Goal: Transaction & Acquisition: Purchase product/service

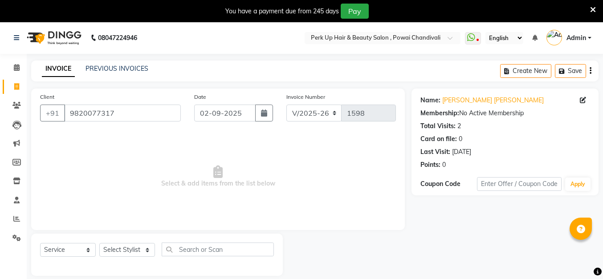
select select "5131"
select select "service"
click at [144, 251] on select "Select Stylist" at bounding box center [127, 250] width 56 height 14
click at [60, 255] on select "Select Service Product Membership Package Voucher Prepaid Gift Card" at bounding box center [68, 250] width 56 height 14
click at [131, 250] on select "Select Stylist" at bounding box center [127, 250] width 56 height 14
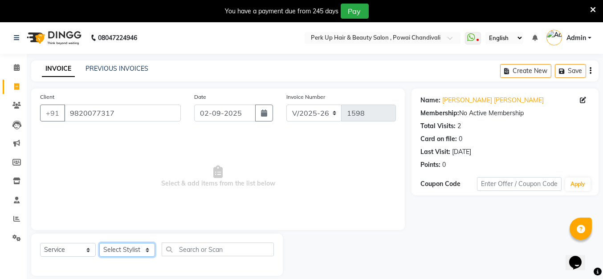
click at [127, 246] on select "Select Stylist" at bounding box center [127, 250] width 56 height 14
click at [207, 167] on span "Select & add items from the list below" at bounding box center [218, 176] width 356 height 89
drag, startPoint x: 116, startPoint y: 110, endPoint x: 68, endPoint y: 118, distance: 48.8
click at [68, 118] on input "9820077317" at bounding box center [122, 113] width 117 height 17
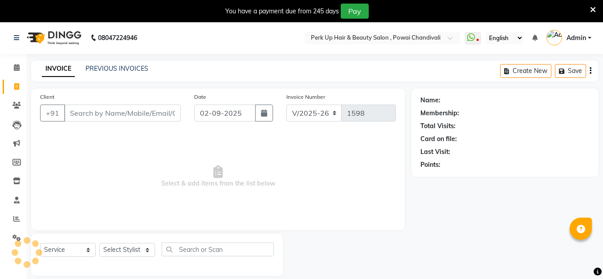
select select "5131"
select select "service"
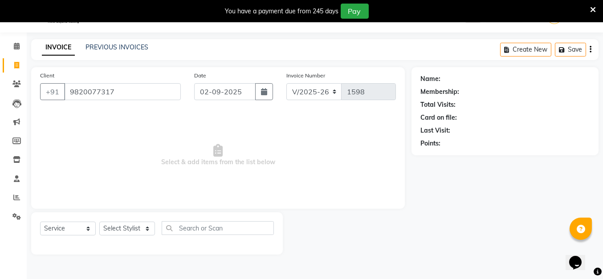
type input "9820077317"
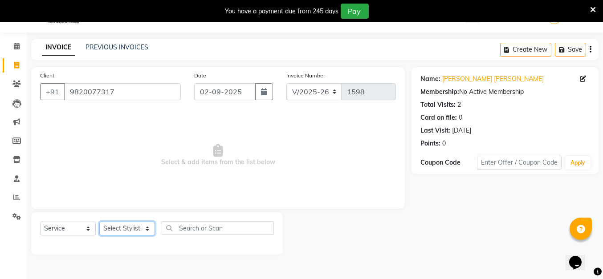
click at [131, 226] on select "Select Stylist [PERSON_NAME] danish [PERSON_NAME] [PERSON_NAME] [PERSON_NAME] […" at bounding box center [127, 229] width 56 height 14
select select "32903"
click at [99, 222] on select "Select Stylist [PERSON_NAME] danish [PERSON_NAME] [PERSON_NAME] [PERSON_NAME] […" at bounding box center [127, 229] width 56 height 14
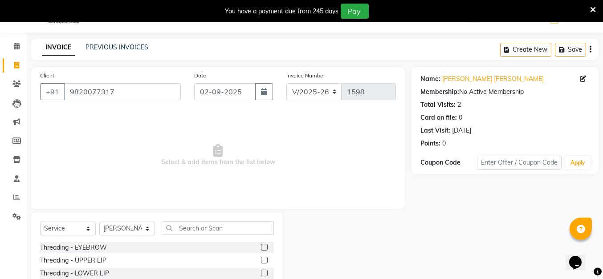
click at [198, 236] on div "Select Service Product Membership Package Voucher Prepaid Gift Card Select Styl…" at bounding box center [157, 232] width 234 height 21
drag, startPoint x: 201, startPoint y: 227, endPoint x: 218, endPoint y: 220, distance: 17.8
click at [201, 227] on input "text" at bounding box center [218, 229] width 112 height 14
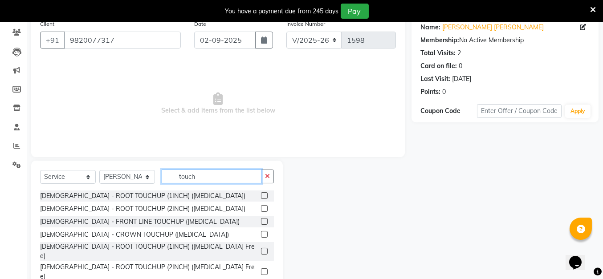
scroll to position [74, 0]
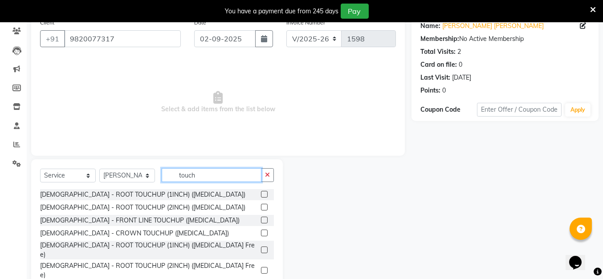
type input "touch"
click at [261, 247] on label at bounding box center [264, 250] width 7 height 7
click at [261, 248] on input "checkbox" at bounding box center [264, 251] width 6 height 6
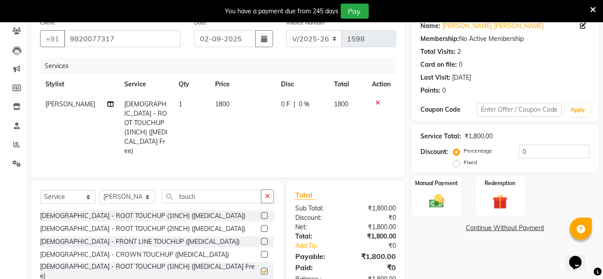
checkbox input "false"
click at [430, 194] on img at bounding box center [436, 202] width 25 height 18
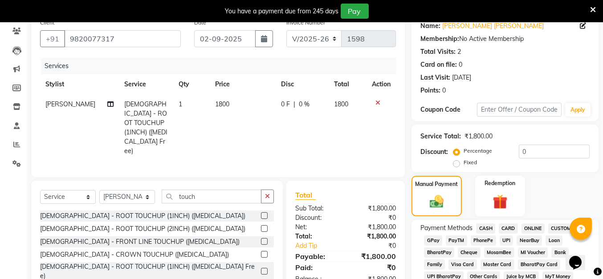
click at [511, 227] on span "CARD" at bounding box center [508, 229] width 19 height 10
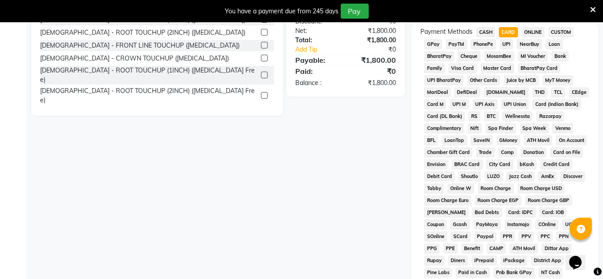
scroll to position [414, 0]
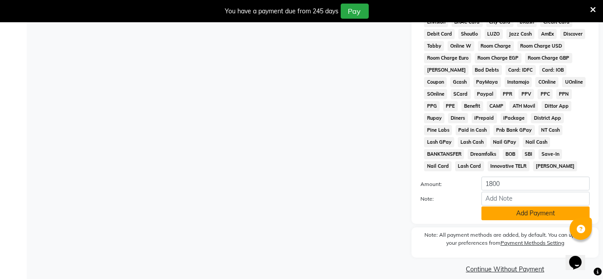
click at [514, 207] on button "Add Payment" at bounding box center [536, 214] width 108 height 14
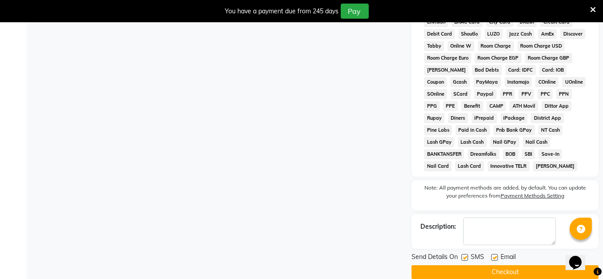
click at [509, 266] on button "Checkout" at bounding box center [505, 273] width 187 height 14
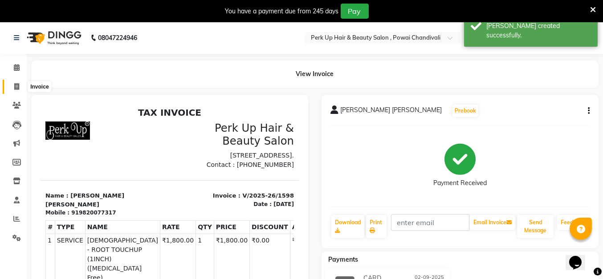
click at [13, 86] on span at bounding box center [17, 87] width 16 height 10
select select "service"
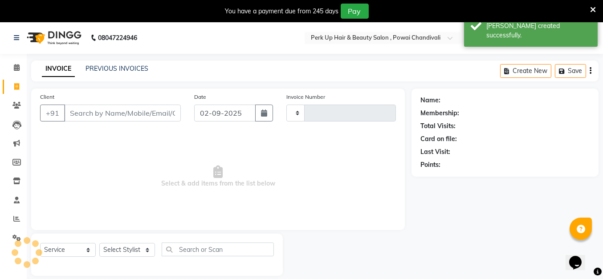
scroll to position [21, 0]
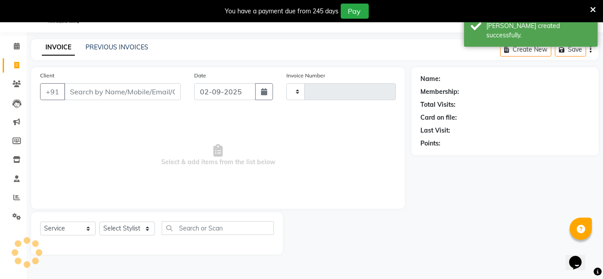
type input "1599"
select select "5131"
click at [115, 41] on div "INVOICE PREVIOUS INVOICES Create New Save" at bounding box center [315, 49] width 568 height 21
click at [115, 43] on link "PREVIOUS INVOICES" at bounding box center [117, 47] width 63 height 8
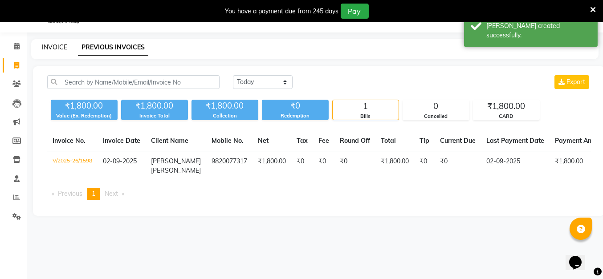
click at [54, 48] on link "INVOICE" at bounding box center [54, 47] width 25 height 8
select select "service"
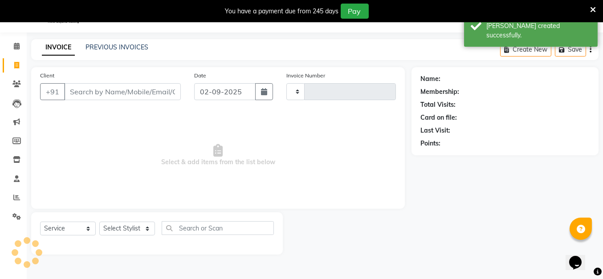
type input "1599"
select select "5131"
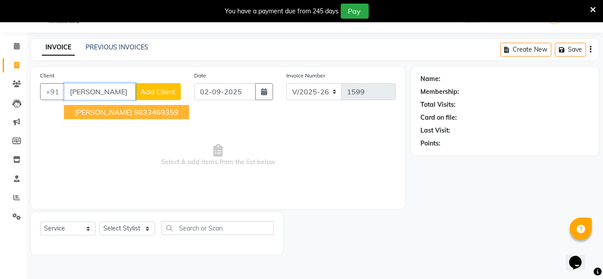
click at [154, 114] on ngb-highlight "9833469359" at bounding box center [156, 112] width 45 height 9
type input "9833469359"
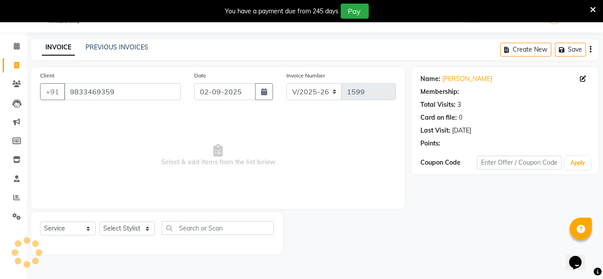
select select "1: Object"
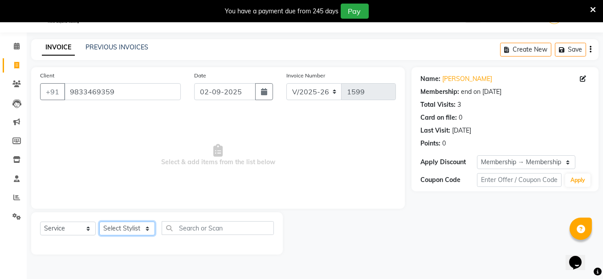
click at [127, 229] on select "Select Stylist Anita Das danish Kumkum Pasi Naseem Mansoori Nilam Bhanushali Ni…" at bounding box center [127, 229] width 56 height 14
select select "32891"
click at [99, 222] on select "Select Stylist Anita Das danish Kumkum Pasi Naseem Mansoori Nilam Bhanushali Ni…" at bounding box center [127, 229] width 56 height 14
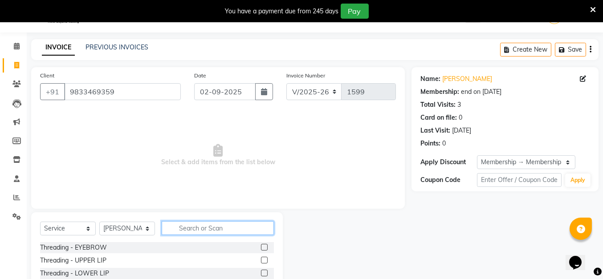
click at [205, 234] on input "text" at bounding box center [218, 229] width 112 height 14
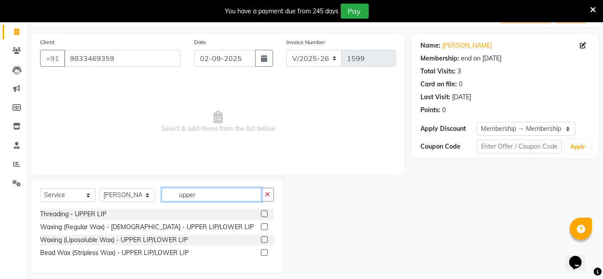
scroll to position [62, 0]
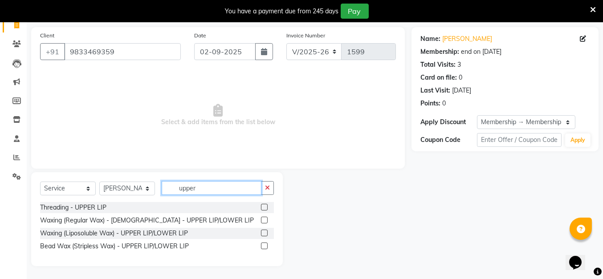
type input "upper"
click at [264, 246] on label at bounding box center [264, 246] width 7 height 7
click at [264, 246] on input "checkbox" at bounding box center [264, 247] width 6 height 6
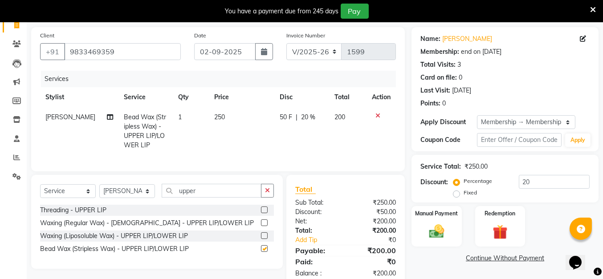
checkbox input "false"
click at [207, 198] on input "upper" at bounding box center [212, 191] width 100 height 14
type input "u"
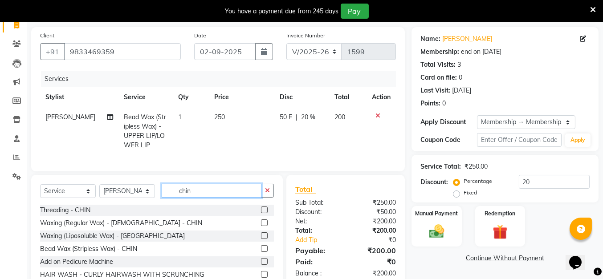
type input "chin"
click at [263, 252] on label at bounding box center [264, 249] width 7 height 7
click at [263, 252] on input "checkbox" at bounding box center [264, 249] width 6 height 6
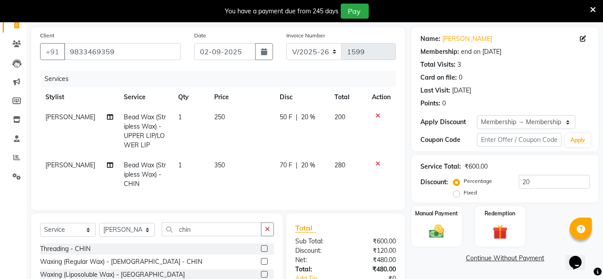
checkbox input "false"
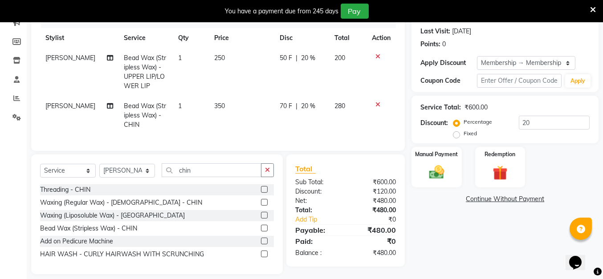
scroll to position [136, 0]
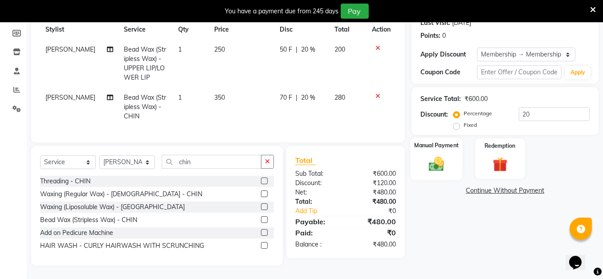
click at [458, 166] on div "Manual Payment" at bounding box center [437, 159] width 52 height 42
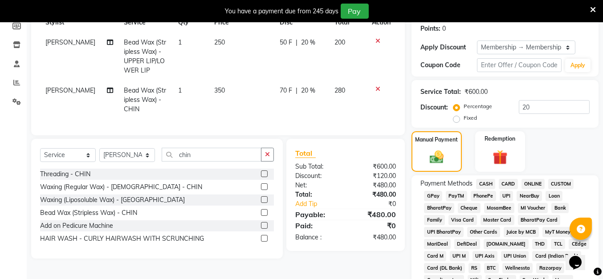
click at [505, 198] on span "UPI" at bounding box center [507, 196] width 14 height 10
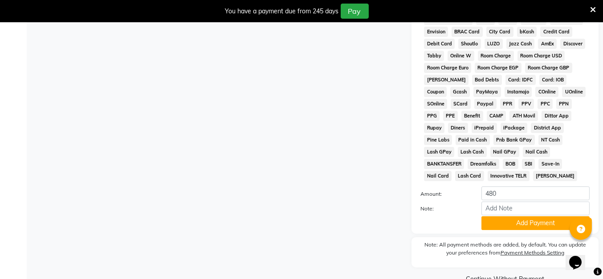
scroll to position [431, 0]
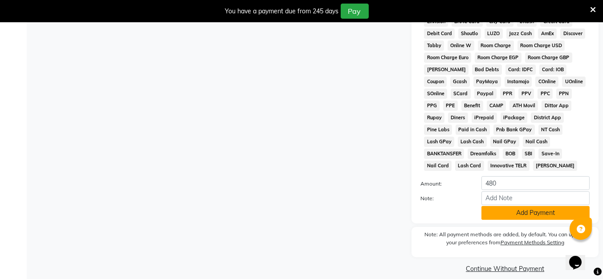
click at [544, 206] on button "Add Payment" at bounding box center [536, 213] width 108 height 14
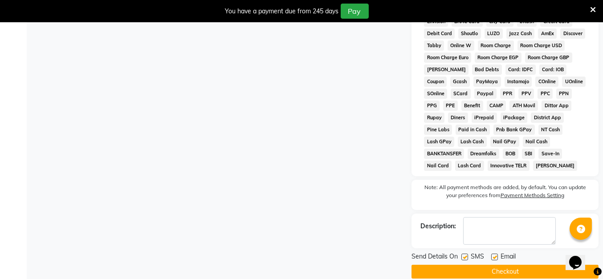
click at [505, 265] on button "Checkout" at bounding box center [505, 272] width 187 height 14
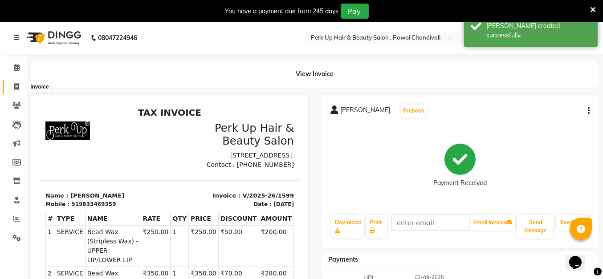
click at [18, 89] on icon at bounding box center [16, 86] width 5 height 7
select select "5131"
select select "service"
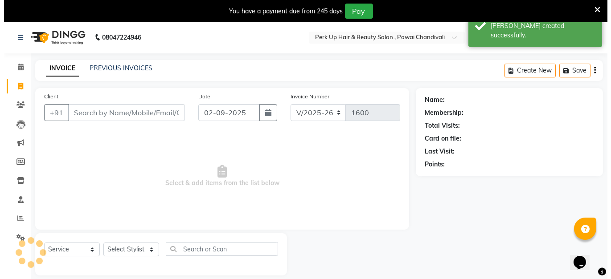
scroll to position [21, 0]
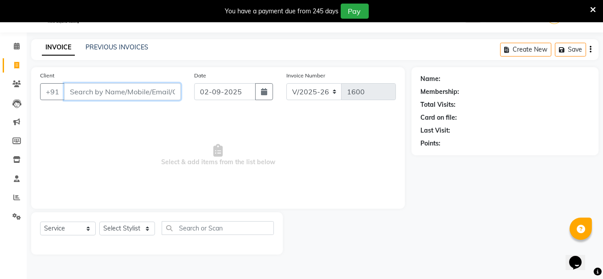
paste input "9324322177"
type input "9324322177"
click at [148, 89] on span "Add Client" at bounding box center [157, 91] width 35 height 9
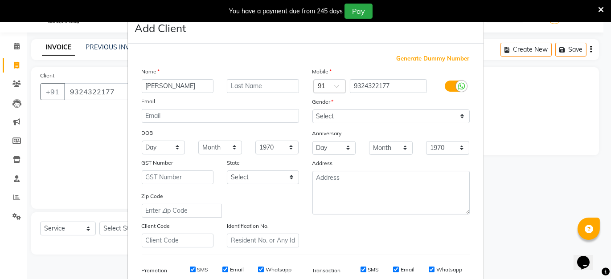
type input "[PERSON_NAME]"
click at [335, 116] on select "Select Male Female Other Prefer Not To Say" at bounding box center [390, 117] width 157 height 14
select select "male"
click at [312, 110] on select "Select Male Female Other Prefer Not To Say" at bounding box center [390, 117] width 157 height 14
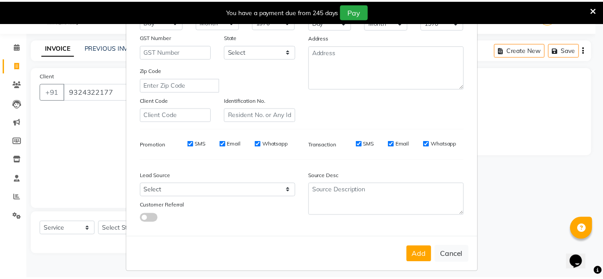
scroll to position [131, 0]
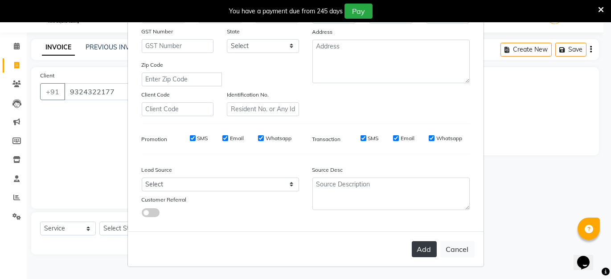
click at [412, 251] on button "Add" at bounding box center [424, 250] width 25 height 16
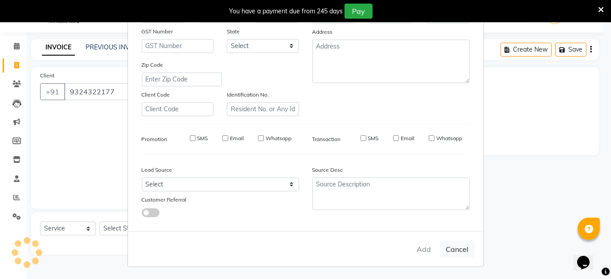
select select
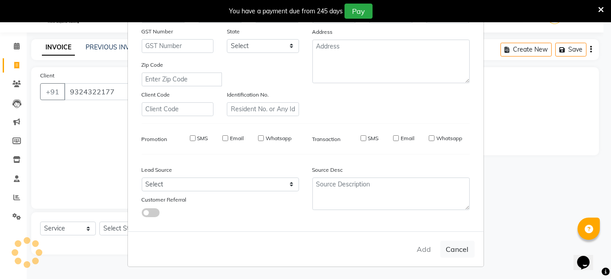
select select
checkbox input "false"
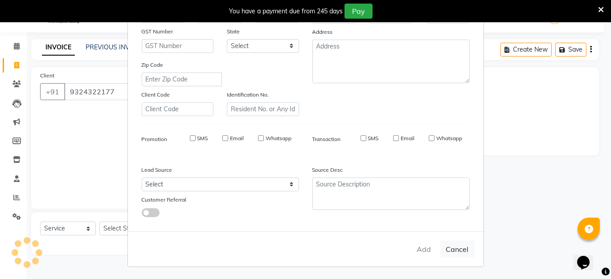
checkbox input "false"
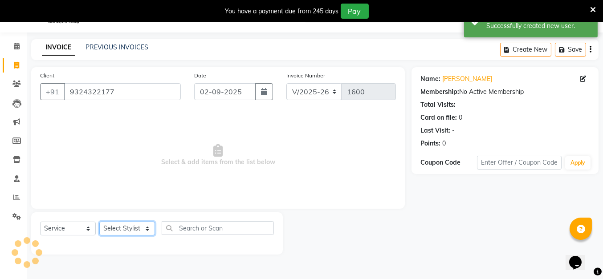
click at [109, 229] on select "Select Stylist Anita Das danish Kumkum Pasi Naseem Mansoori Nilam Bhanushali Ni…" at bounding box center [127, 229] width 56 height 14
select select "80429"
click at [99, 222] on select "Select Stylist Anita Das danish Kumkum Pasi Naseem Mansoori Nilam Bhanushali Ni…" at bounding box center [127, 229] width 56 height 14
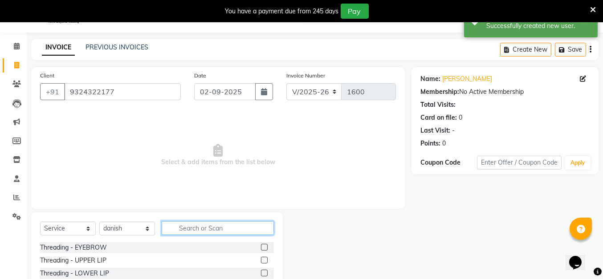
click at [218, 229] on input "text" at bounding box center [218, 229] width 112 height 14
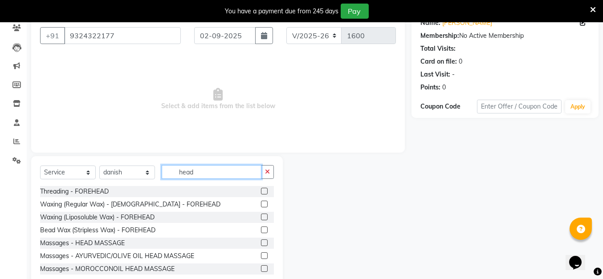
scroll to position [92, 0]
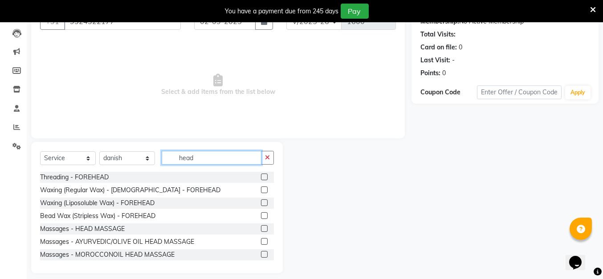
type input "head"
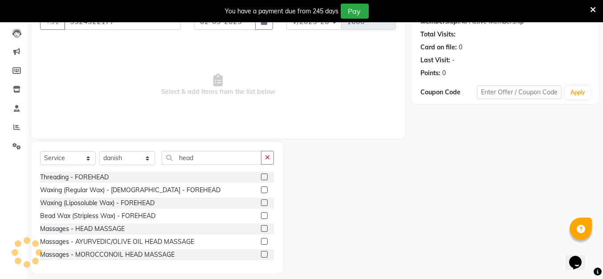
click at [261, 228] on label at bounding box center [264, 229] width 7 height 7
click at [261, 228] on input "checkbox" at bounding box center [264, 229] width 6 height 6
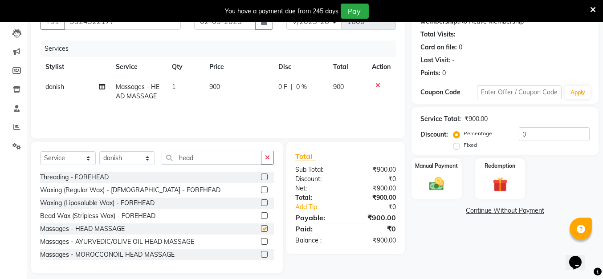
checkbox input "false"
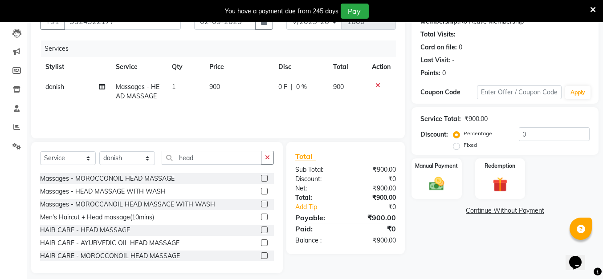
scroll to position [78, 0]
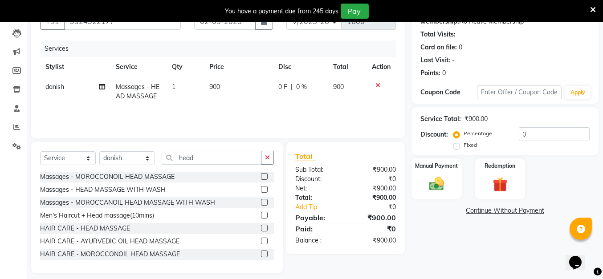
click at [261, 229] on label at bounding box center [264, 228] width 7 height 7
click at [261, 229] on input "checkbox" at bounding box center [264, 229] width 6 height 6
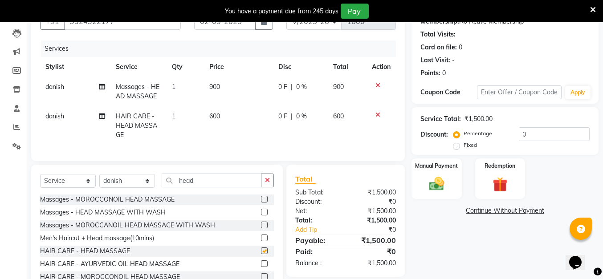
checkbox input "false"
click at [378, 81] on td at bounding box center [381, 91] width 29 height 29
click at [378, 85] on icon at bounding box center [378, 85] width 5 height 6
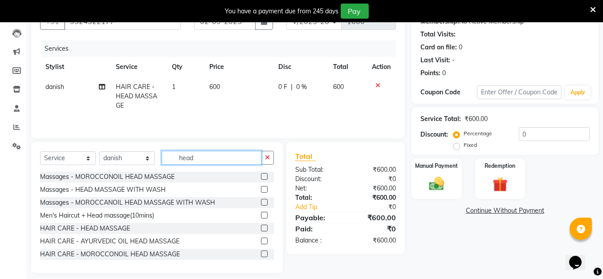
click at [238, 151] on input "head" at bounding box center [212, 158] width 100 height 14
type input "h"
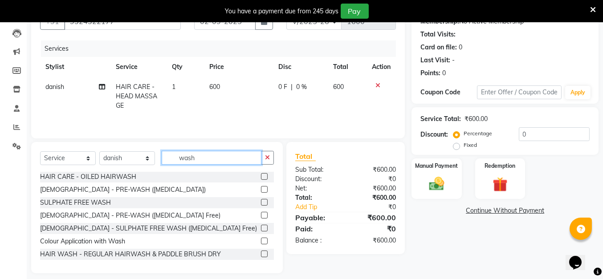
scroll to position [0, 0]
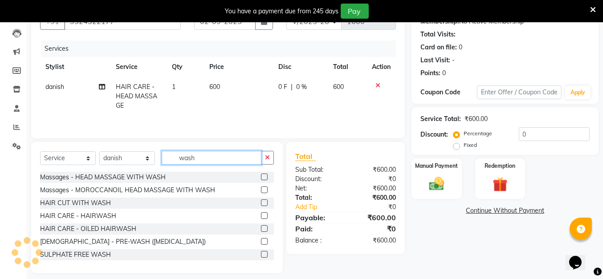
type input "wash"
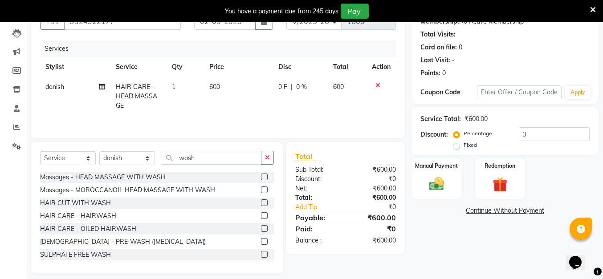
click at [261, 214] on label at bounding box center [264, 216] width 7 height 7
click at [261, 214] on input "checkbox" at bounding box center [264, 216] width 6 height 6
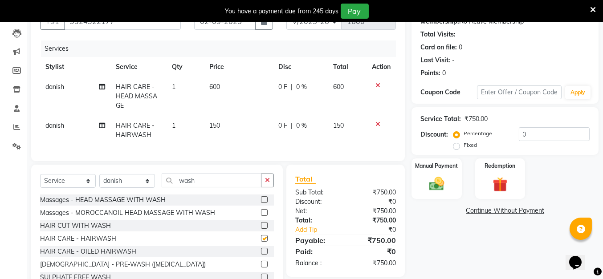
checkbox input "false"
click at [217, 122] on span "150" at bounding box center [214, 126] width 11 height 8
select select "80429"
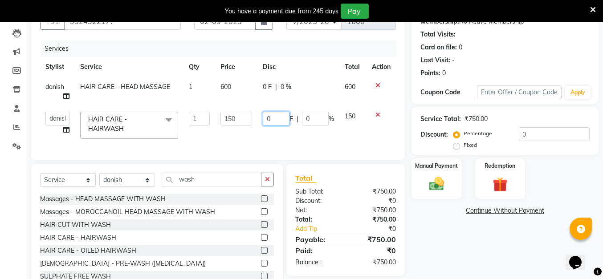
drag, startPoint x: 280, startPoint y: 116, endPoint x: 267, endPoint y: 120, distance: 14.0
click at [267, 120] on input "0" at bounding box center [276, 119] width 27 height 14
type input "50"
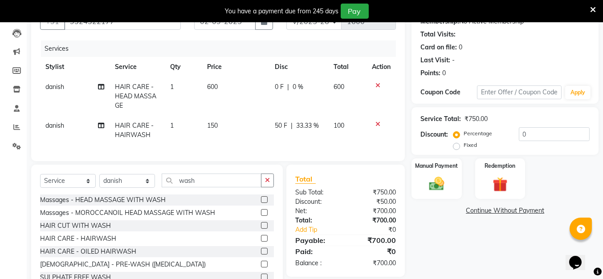
click at [250, 150] on div "Services Stylist Service Qty Price Disc Total Action danish HAIR CARE - HEAD MA…" at bounding box center [218, 97] width 356 height 112
click at [137, 188] on select "Select Stylist Anita Das danish Kumkum Pasi Naseem Mansoori Nilam Bhanushali Ni…" at bounding box center [127, 181] width 56 height 14
select select "46589"
click at [99, 181] on select "Select Stylist Anita Das danish Kumkum Pasi Naseem Mansoori Nilam Bhanushali Ni…" at bounding box center [127, 181] width 56 height 14
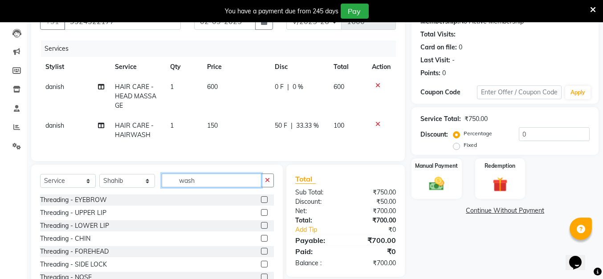
click at [204, 188] on input "wash" at bounding box center [212, 181] width 100 height 14
type input "w"
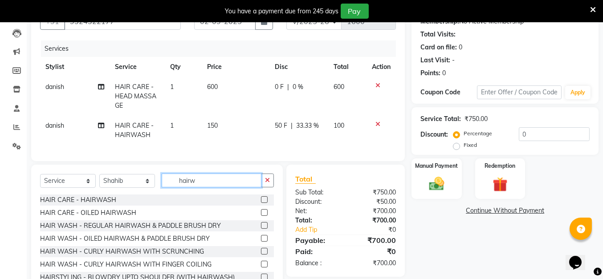
type input "hairw"
click at [261, 203] on label at bounding box center [264, 200] width 7 height 7
click at [261, 203] on input "checkbox" at bounding box center [264, 200] width 6 height 6
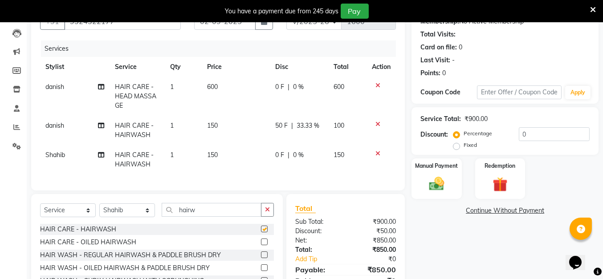
checkbox input "false"
click at [447, 168] on label "Manual Payment" at bounding box center [437, 165] width 45 height 8
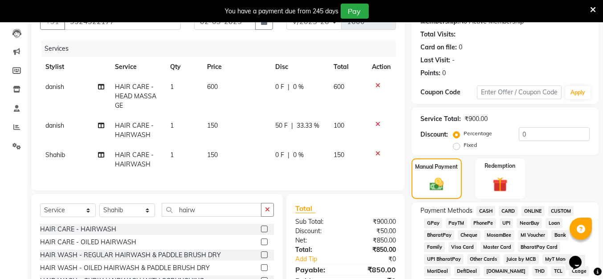
click at [508, 223] on span "UPI" at bounding box center [507, 223] width 14 height 10
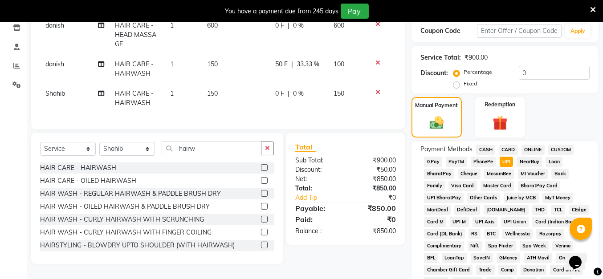
scroll to position [414, 0]
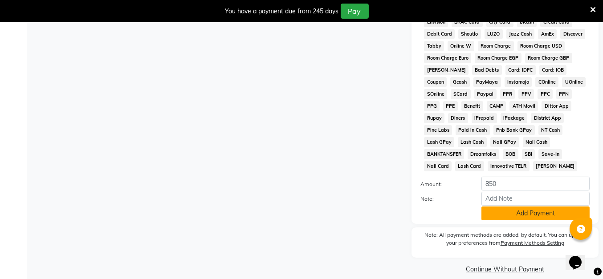
click at [512, 207] on button "Add Payment" at bounding box center [536, 214] width 108 height 14
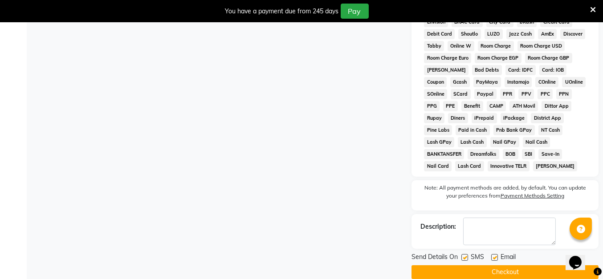
click at [493, 254] on label at bounding box center [495, 257] width 7 height 7
click at [493, 255] on input "checkbox" at bounding box center [495, 258] width 6 height 6
checkbox input "false"
click at [462, 254] on label at bounding box center [465, 257] width 7 height 7
click at [462, 255] on input "checkbox" at bounding box center [465, 258] width 6 height 6
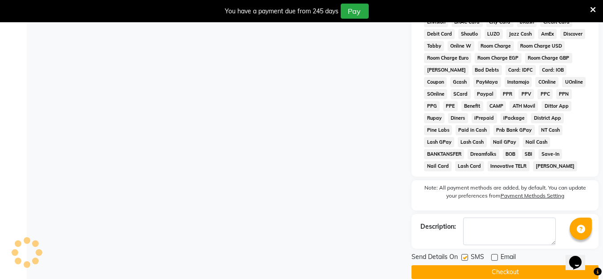
checkbox input "false"
click at [463, 266] on button "Checkout" at bounding box center [505, 273] width 187 height 14
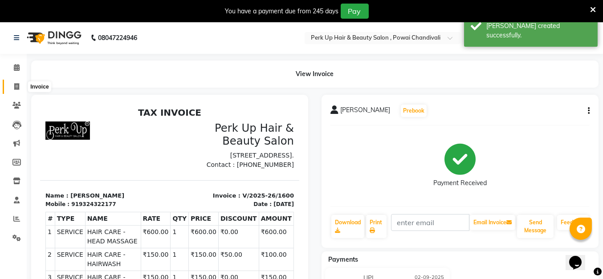
click at [15, 86] on icon at bounding box center [16, 86] width 5 height 7
select select "service"
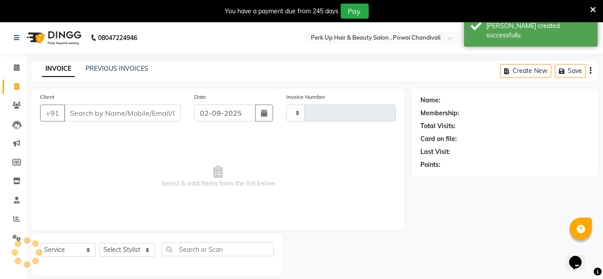
type input "1601"
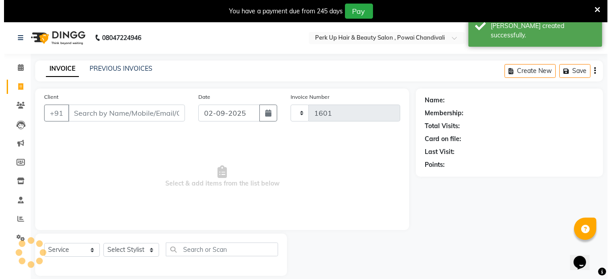
scroll to position [21, 0]
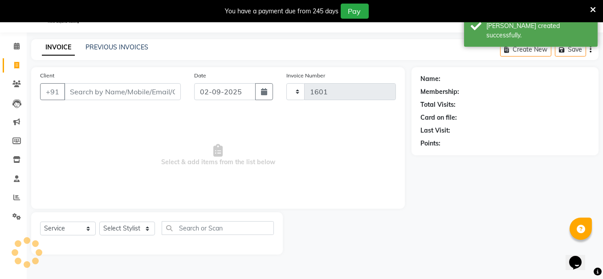
select select "5131"
click at [131, 45] on link "PREVIOUS INVOICES" at bounding box center [117, 47] width 63 height 8
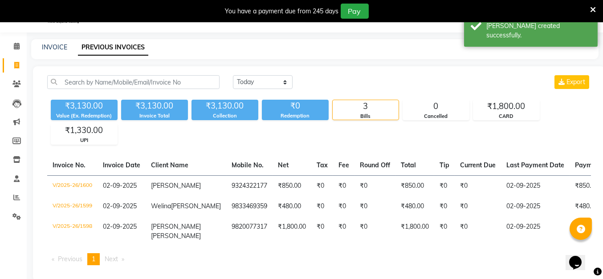
click at [17, 65] on icon at bounding box center [16, 65] width 5 height 7
select select "service"
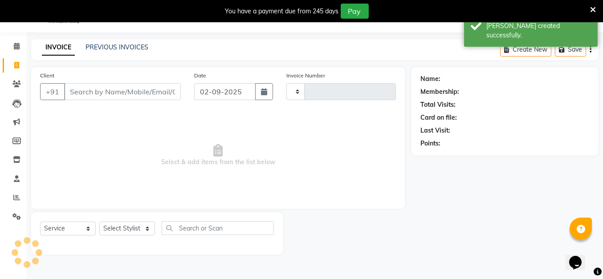
type input "1601"
select select "5131"
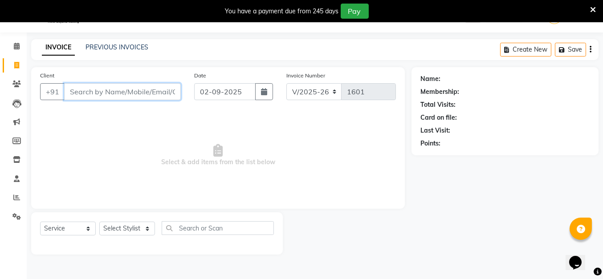
click at [118, 94] on input "Client" at bounding box center [122, 91] width 117 height 17
paste input "9987786055"
type input "9987786055"
click at [160, 91] on span "Add Client" at bounding box center [157, 91] width 35 height 9
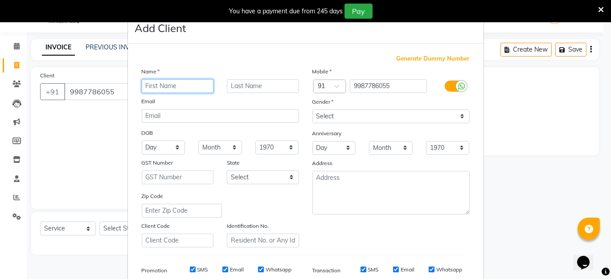
click at [186, 83] on input "text" at bounding box center [178, 86] width 72 height 14
type input "[PERSON_NAME]"
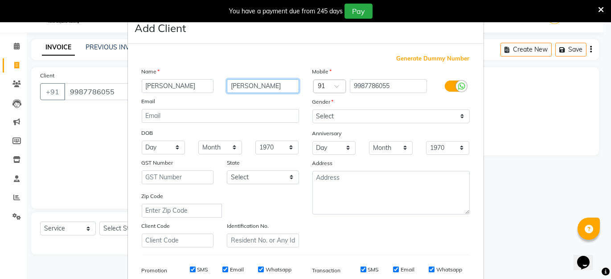
type input "[PERSON_NAME]"
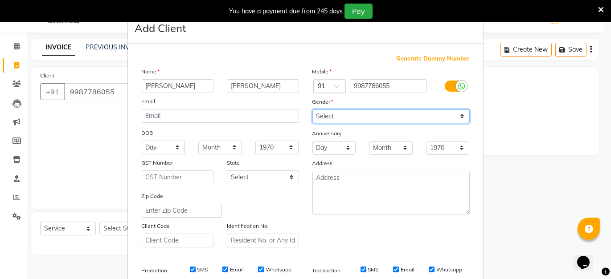
click at [402, 110] on select "Select Male Female Other Prefer Not To Say" at bounding box center [390, 117] width 157 height 14
select select "[DEMOGRAPHIC_DATA]"
click at [312, 110] on select "Select Male Female Other Prefer Not To Say" at bounding box center [390, 117] width 157 height 14
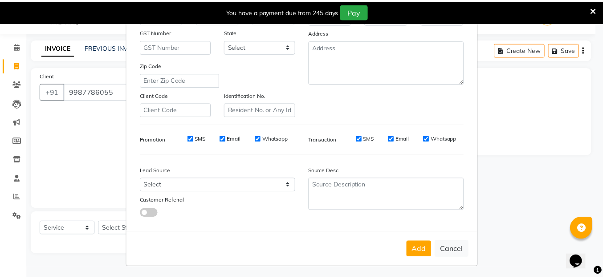
scroll to position [131, 0]
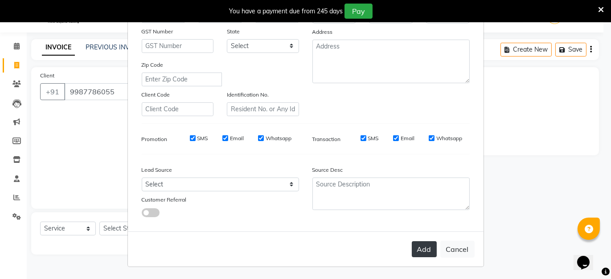
click at [418, 249] on button "Add" at bounding box center [424, 250] width 25 height 16
select select
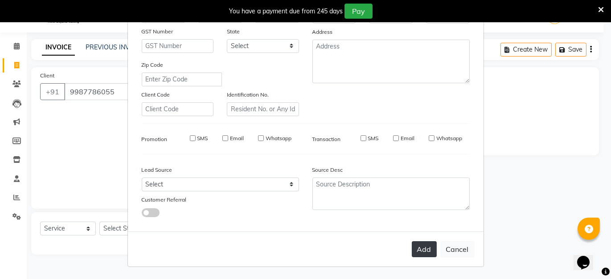
select select
checkbox input "false"
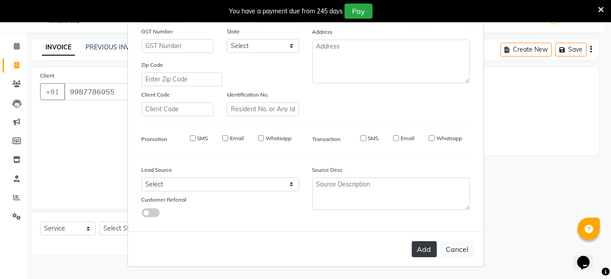
checkbox input "false"
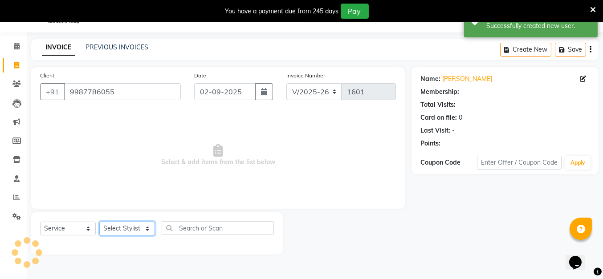
click at [126, 230] on select "Select Stylist Anita Das danish Kumkum Pasi Naseem Mansoori Nilam Bhanushali Ni…" at bounding box center [127, 229] width 56 height 14
select select "85272"
click at [99, 222] on select "Select Stylist Anita Das danish Kumkum Pasi Naseem Mansoori Nilam Bhanushali Ni…" at bounding box center [127, 229] width 56 height 14
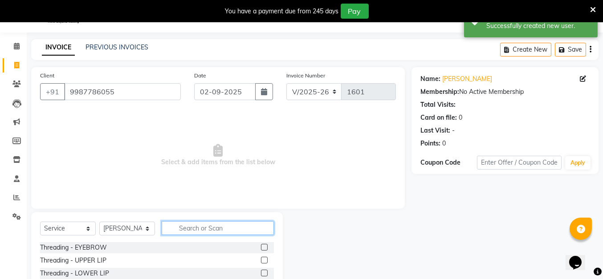
click at [202, 225] on input "text" at bounding box center [218, 229] width 112 height 14
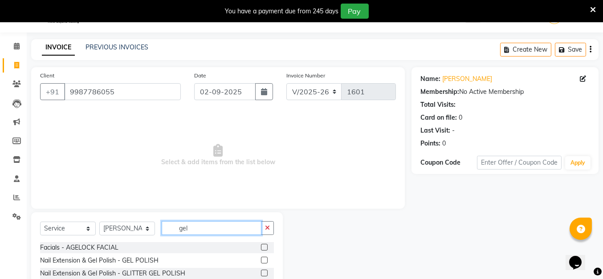
type input "gel"
click at [261, 259] on label at bounding box center [264, 260] width 7 height 7
click at [261, 259] on input "checkbox" at bounding box center [264, 261] width 6 height 6
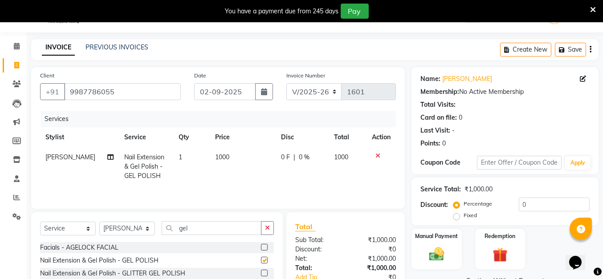
checkbox input "false"
click at [286, 155] on span "0 F" at bounding box center [285, 157] width 9 height 9
select select "85272"
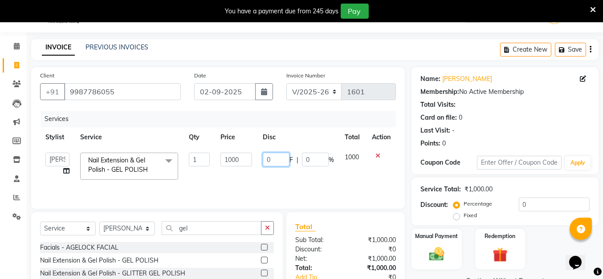
drag, startPoint x: 278, startPoint y: 158, endPoint x: 262, endPoint y: 163, distance: 16.5
click at [262, 163] on td "0 F | 0 %" at bounding box center [299, 167] width 82 height 38
type input "501"
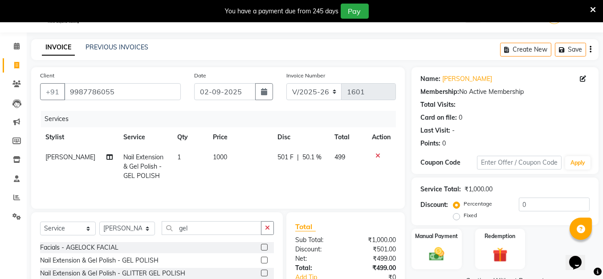
click at [332, 184] on tr "Nilam Bhanushali Nail Extension & Gel Polish - GEL POLISH 1 1000 501 F | 50.1 %…" at bounding box center [218, 167] width 356 height 39
click at [206, 230] on input "gel" at bounding box center [212, 229] width 100 height 14
type input "g"
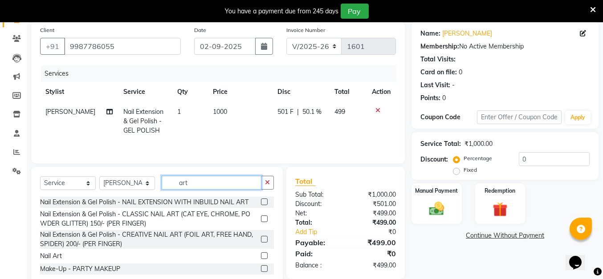
scroll to position [80, 0]
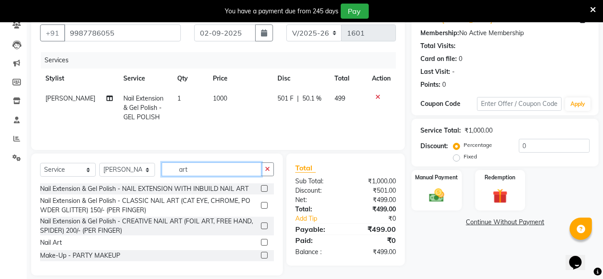
type input "art"
click at [266, 245] on label at bounding box center [264, 242] width 7 height 7
click at [266, 245] on input "checkbox" at bounding box center [264, 243] width 6 height 6
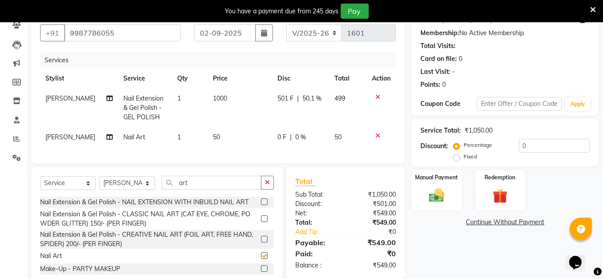
checkbox input "false"
click at [208, 134] on td "50" at bounding box center [240, 137] width 65 height 20
select select "85272"
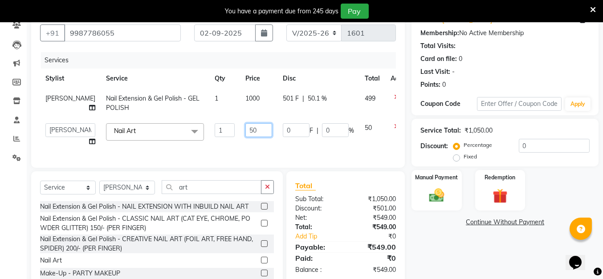
drag, startPoint x: 237, startPoint y: 142, endPoint x: 223, endPoint y: 148, distance: 15.2
click at [240, 148] on td "50" at bounding box center [258, 135] width 37 height 34
type input "600"
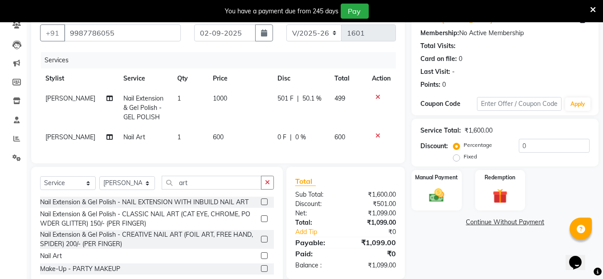
click at [220, 150] on div "Services Stylist Service Qty Price Disc Total Action Nilam Bhanushali Nail Exte…" at bounding box center [218, 103] width 356 height 103
click at [439, 201] on img at bounding box center [436, 196] width 25 height 18
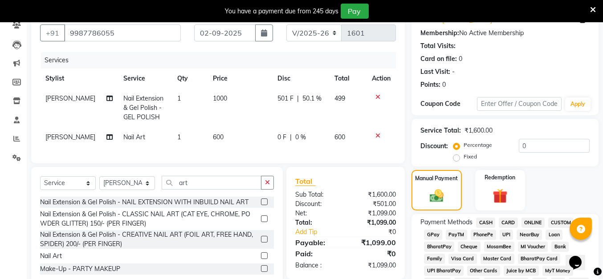
click at [503, 235] on span "UPI" at bounding box center [507, 235] width 14 height 10
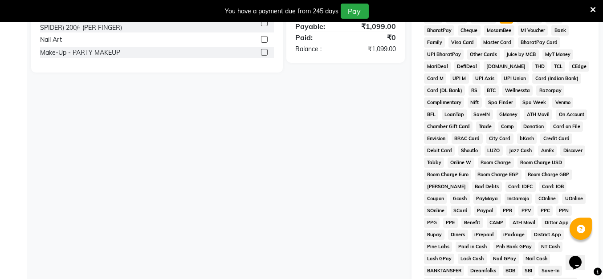
scroll to position [414, 0]
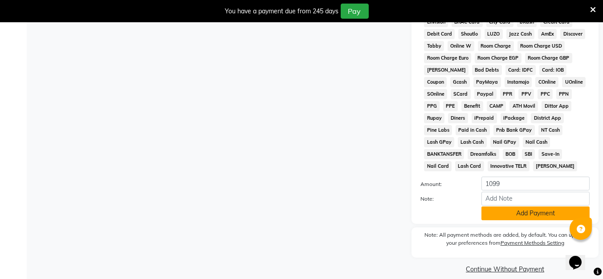
click at [504, 207] on button "Add Payment" at bounding box center [536, 214] width 108 height 14
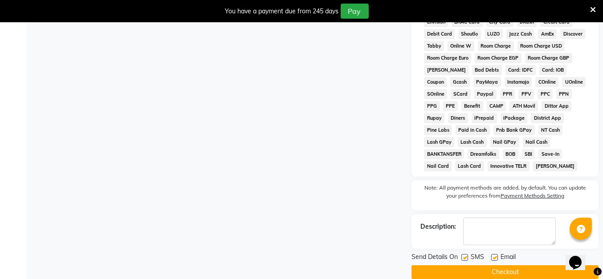
click at [504, 266] on button "Checkout" at bounding box center [505, 273] width 187 height 14
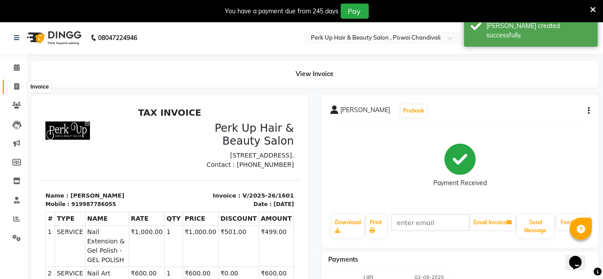
click at [14, 89] on icon at bounding box center [16, 86] width 5 height 7
select select "5131"
select select "service"
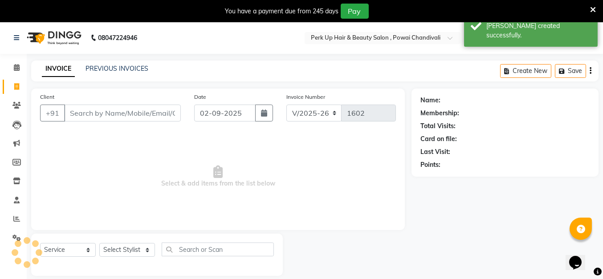
scroll to position [21, 0]
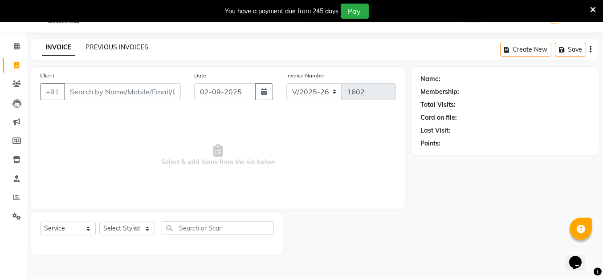
click at [116, 46] on link "PREVIOUS INVOICES" at bounding box center [117, 47] width 63 height 8
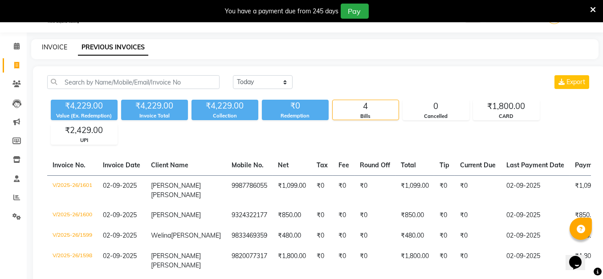
click at [47, 50] on link "INVOICE" at bounding box center [54, 47] width 25 height 8
select select "5131"
select select "service"
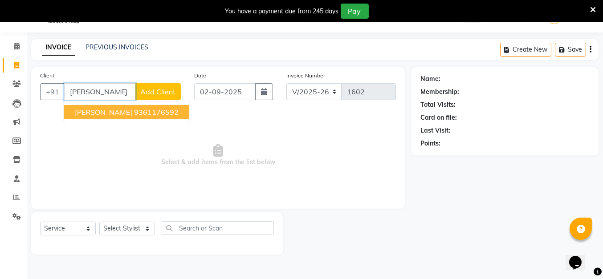
click at [134, 111] on ngb-highlight "9361176592" at bounding box center [156, 112] width 45 height 9
type input "9361176592"
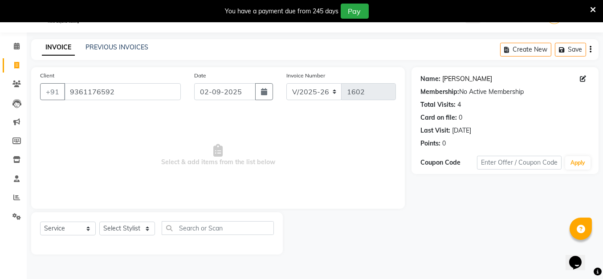
click at [453, 78] on link "Lorenzo" at bounding box center [468, 78] width 50 height 9
click at [135, 227] on select "Select Stylist Anita Das danish Kumkum Pasi Naseem Mansoori Nilam Bhanushali Ni…" at bounding box center [127, 229] width 56 height 14
select select "80429"
click at [99, 222] on select "Select Stylist Anita Das danish Kumkum Pasi Naseem Mansoori Nilam Bhanushali Ni…" at bounding box center [127, 229] width 56 height 14
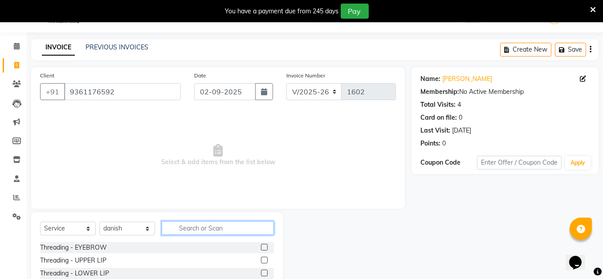
click at [211, 230] on input "text" at bounding box center [218, 229] width 112 height 14
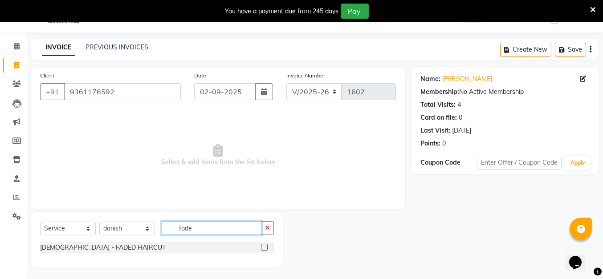
type input "fade"
click at [262, 246] on label at bounding box center [264, 247] width 7 height 7
click at [262, 246] on input "checkbox" at bounding box center [264, 248] width 6 height 6
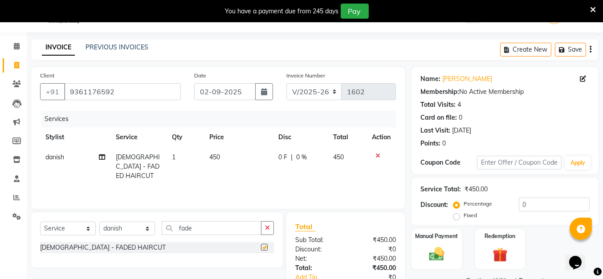
checkbox input "false"
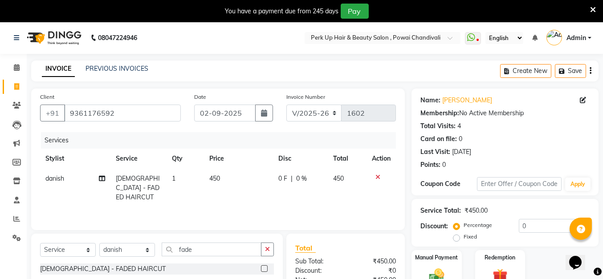
click at [233, 199] on div "Services Stylist Service Qty Price Disc Total Action danish MALE - FADED HAIRCU…" at bounding box center [218, 176] width 356 height 89
click at [286, 201] on div "Services Stylist Service Qty Price Disc Total Action danish MALE - FADED HAIRCU…" at bounding box center [218, 176] width 356 height 89
click at [289, 203] on div "Services Stylist Service Qty Price Disc Total Action danish MALE - FADED HAIRCU…" at bounding box center [218, 176] width 356 height 89
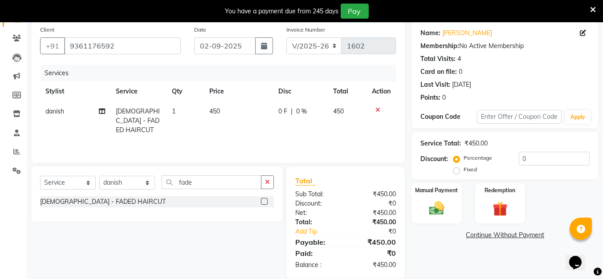
scroll to position [80, 0]
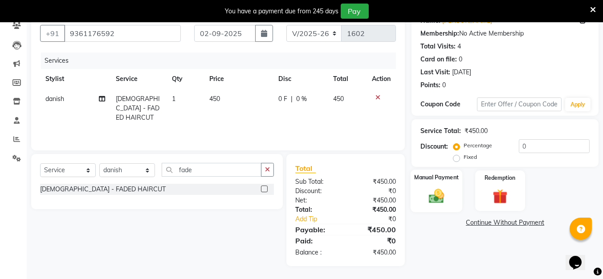
click at [434, 201] on img at bounding box center [436, 196] width 25 height 18
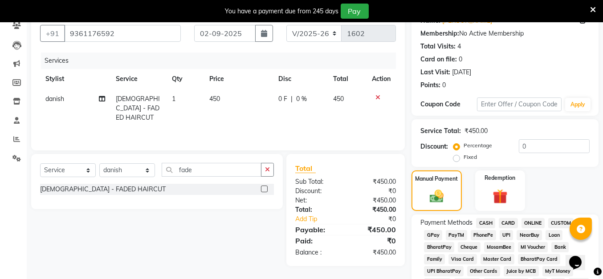
click at [504, 232] on span "UPI" at bounding box center [507, 235] width 14 height 10
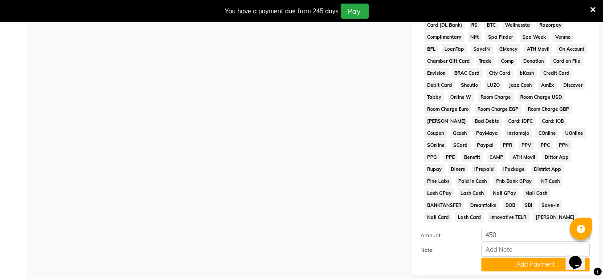
scroll to position [365, 0]
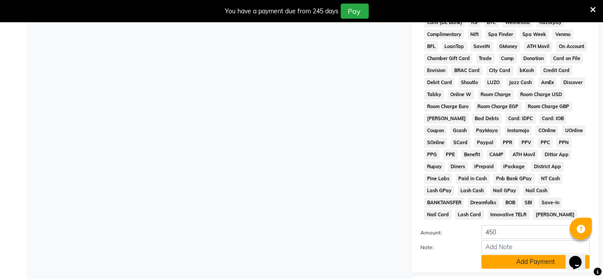
click at [509, 255] on button "Add Payment" at bounding box center [536, 262] width 108 height 14
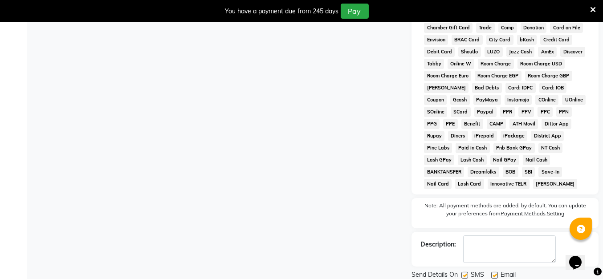
scroll to position [417, 0]
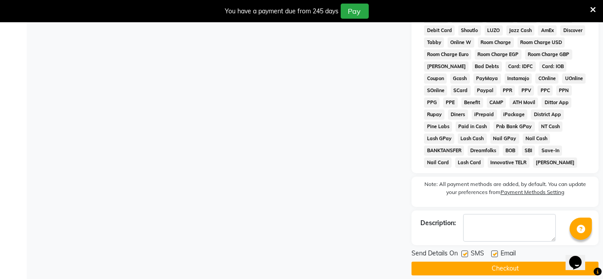
click at [499, 262] on button "Checkout" at bounding box center [505, 269] width 187 height 14
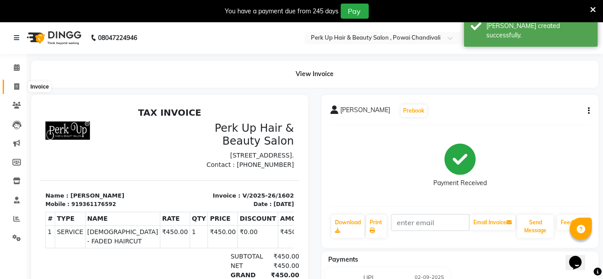
click at [18, 86] on icon at bounding box center [16, 86] width 5 height 7
select select "5131"
select select "service"
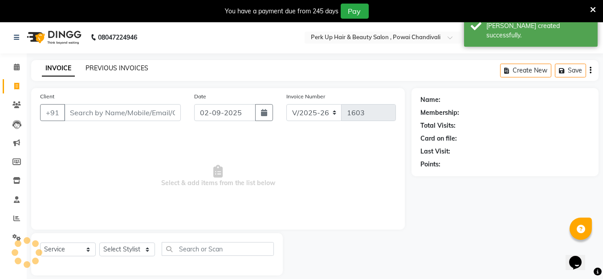
scroll to position [21, 0]
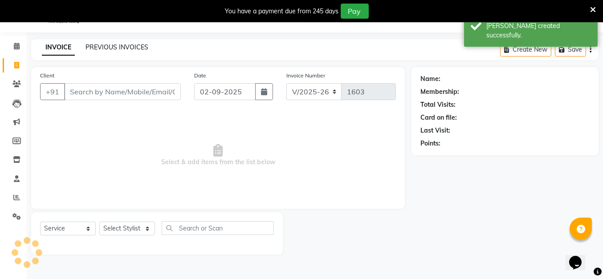
click at [106, 47] on link "PREVIOUS INVOICES" at bounding box center [117, 47] width 63 height 8
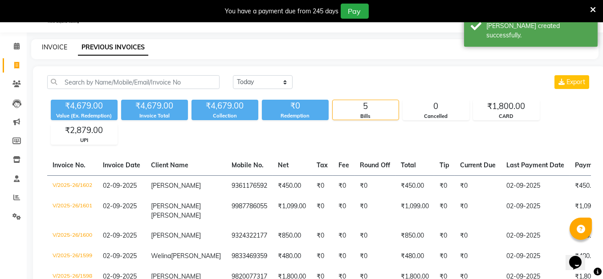
click at [58, 43] on link "INVOICE" at bounding box center [54, 47] width 25 height 8
select select "5131"
select select "service"
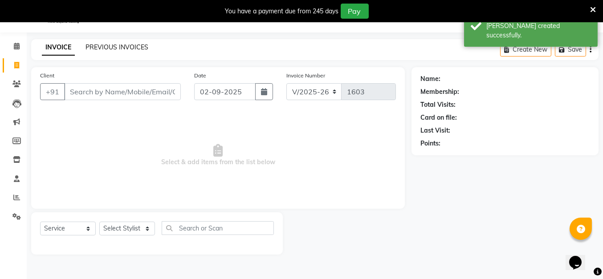
click at [131, 45] on link "PREVIOUS INVOICES" at bounding box center [117, 47] width 63 height 8
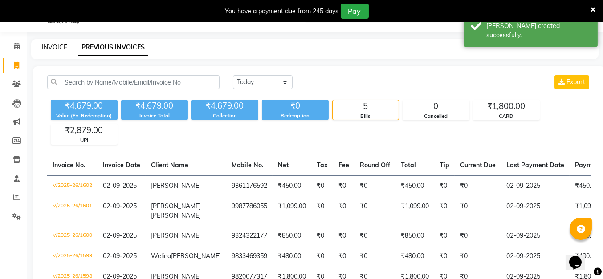
click at [61, 45] on link "INVOICE" at bounding box center [54, 47] width 25 height 8
select select "5131"
select select "service"
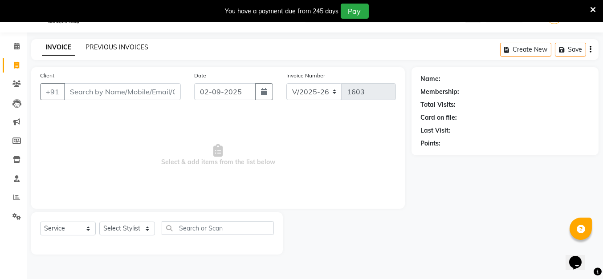
click at [123, 46] on link "PREVIOUS INVOICES" at bounding box center [117, 47] width 63 height 8
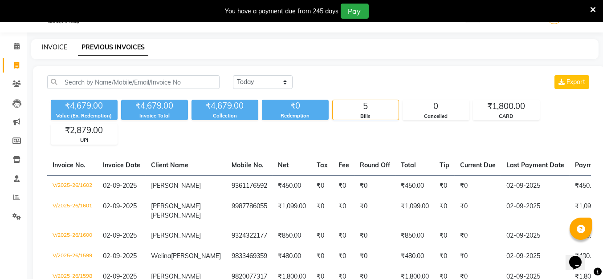
click at [54, 49] on link "INVOICE" at bounding box center [54, 47] width 25 height 8
select select "service"
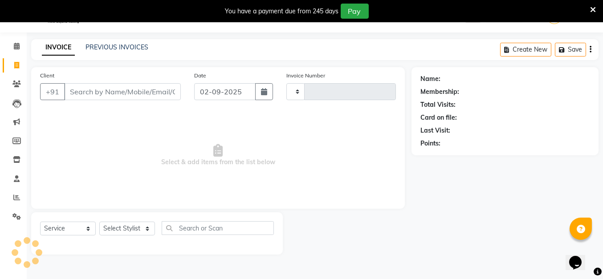
type input "1603"
select select "5131"
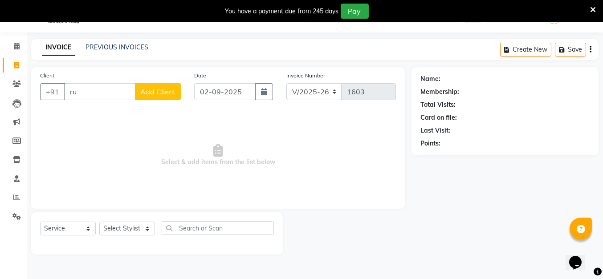
type input "r"
click at [126, 44] on link "PREVIOUS INVOICES" at bounding box center [117, 47] width 63 height 8
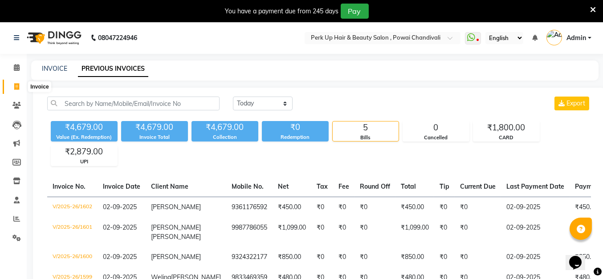
click at [17, 86] on icon at bounding box center [16, 86] width 5 height 7
select select "service"
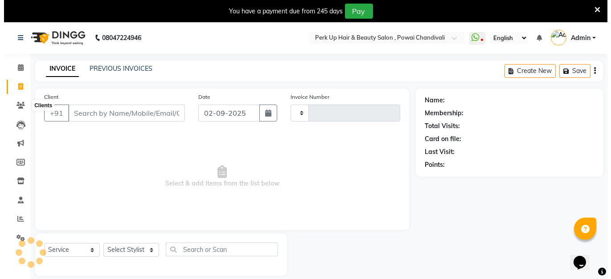
scroll to position [21, 0]
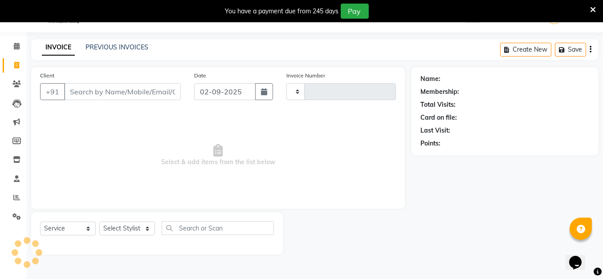
type input "1603"
select select "5131"
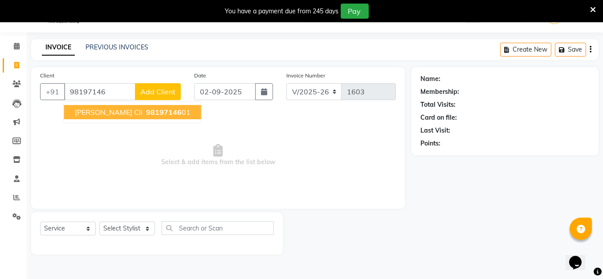
click at [146, 115] on span "98197146" at bounding box center [164, 112] width 36 height 9
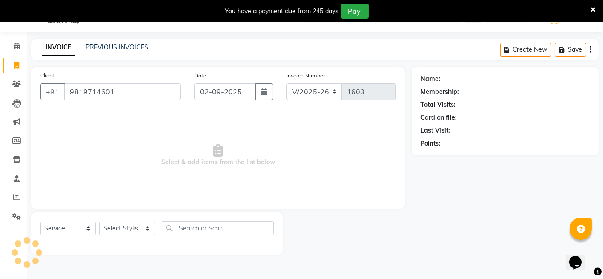
type input "9819714601"
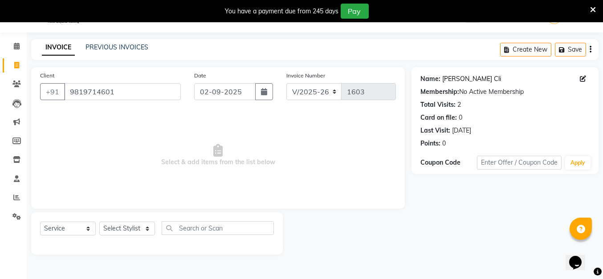
click at [456, 81] on link "Ruchi Cli" at bounding box center [472, 78] width 59 height 9
click at [582, 77] on icon at bounding box center [583, 79] width 6 height 6
select select "[DEMOGRAPHIC_DATA]"
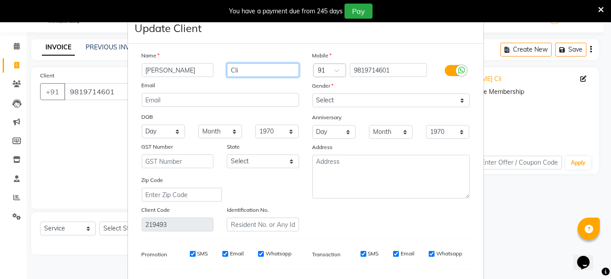
click at [278, 71] on input "Cli" at bounding box center [263, 70] width 72 height 14
type input "C"
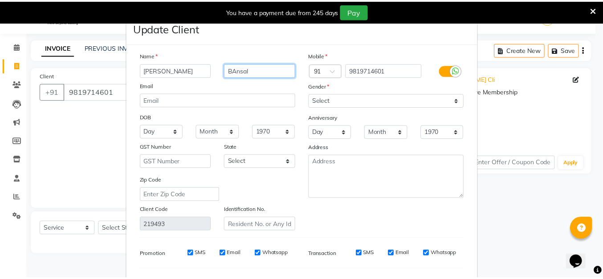
scroll to position [116, 0]
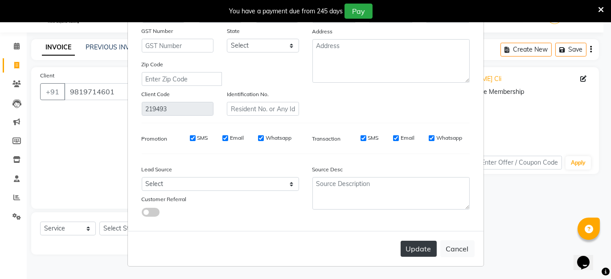
type input "BAnsal"
click at [418, 250] on button "Update" at bounding box center [419, 249] width 36 height 16
select select
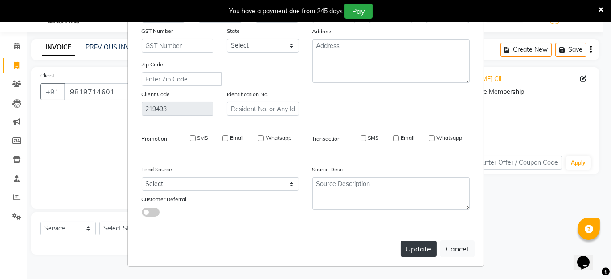
select select
checkbox input "false"
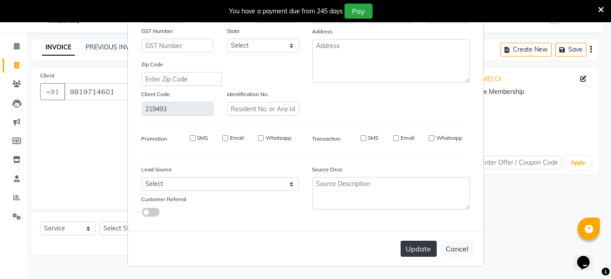
checkbox input "false"
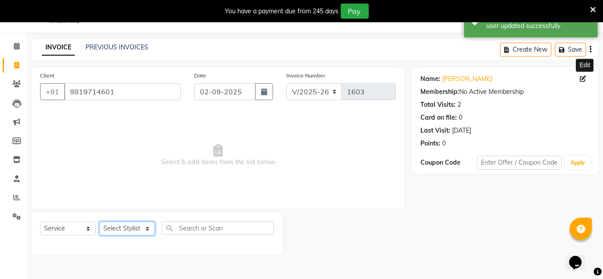
click at [139, 233] on select "Select Stylist Anita Das danish Kumkum Pasi Naseem Mansoori Nilam Bhanushali Ni…" at bounding box center [127, 229] width 56 height 14
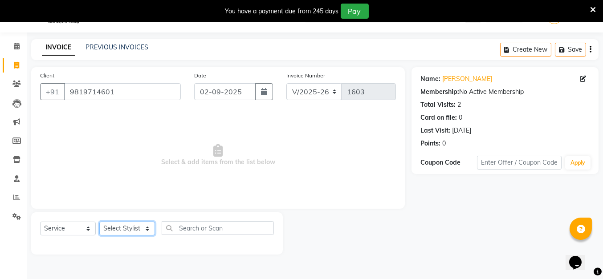
select select "32894"
click at [99, 222] on select "Select Stylist Anita Das danish Kumkum Pasi Naseem Mansoori Nilam Bhanushali Ni…" at bounding box center [127, 229] width 56 height 14
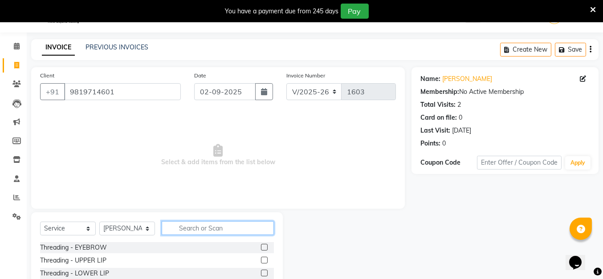
click at [192, 227] on input "text" at bounding box center [218, 229] width 112 height 14
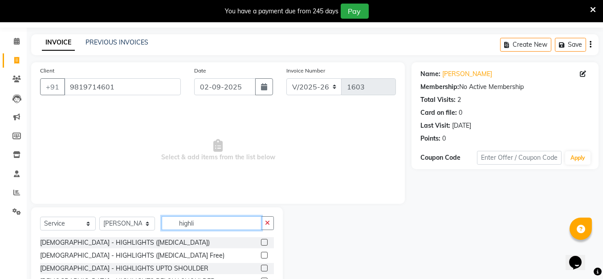
scroll to position [76, 0]
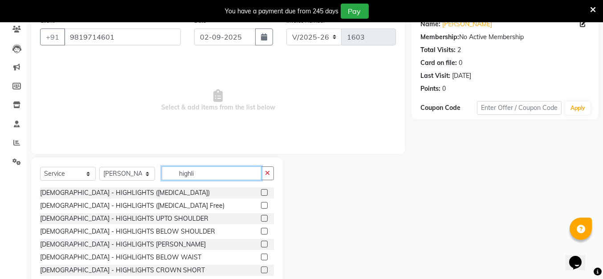
type input "highli"
click at [261, 232] on label at bounding box center [264, 231] width 7 height 7
click at [261, 232] on input "checkbox" at bounding box center [264, 232] width 6 height 6
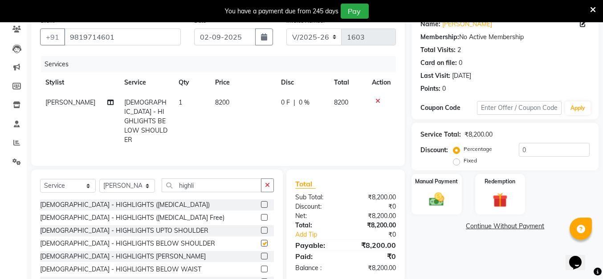
checkbox input "false"
click at [107, 102] on icon at bounding box center [110, 102] width 6 height 6
select select "32894"
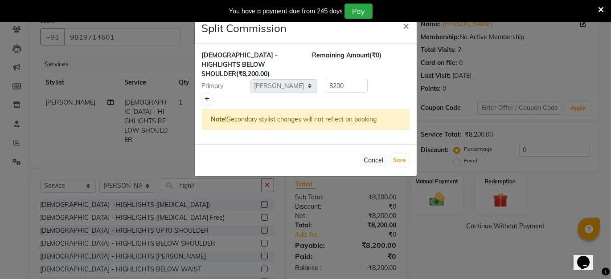
click at [210, 94] on link at bounding box center [207, 99] width 9 height 11
type input "4100"
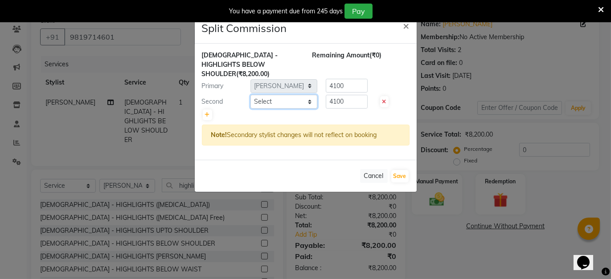
click at [276, 96] on select "Select Anita Das danish Kumkum Pasi Naseem Mansoori Nilam Bhanushali Nizam Shai…" at bounding box center [283, 102] width 67 height 14
select select "32897"
click at [250, 95] on select "Select Anita Das danish Kumkum Pasi Naseem Mansoori Nilam Bhanushali Nizam Shai…" at bounding box center [283, 102] width 67 height 14
click at [400, 170] on button "Save" at bounding box center [399, 176] width 17 height 12
select select "Select"
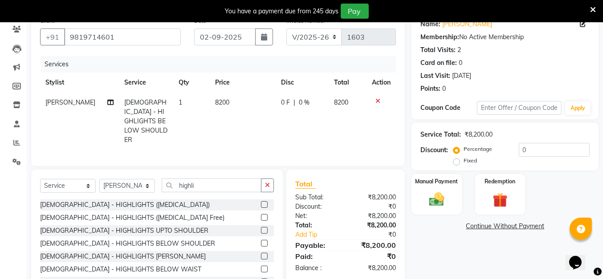
click at [219, 104] on span "8200" at bounding box center [222, 102] width 14 height 8
select select "32894"
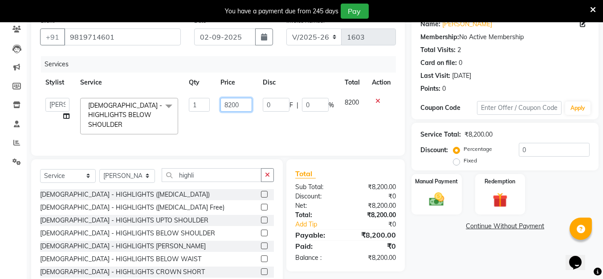
drag, startPoint x: 249, startPoint y: 106, endPoint x: 220, endPoint y: 110, distance: 29.2
click at [221, 110] on input "8200" at bounding box center [236, 105] width 31 height 14
type input "7500"
click at [217, 128] on td "7500" at bounding box center [236, 116] width 42 height 47
select select "32894"
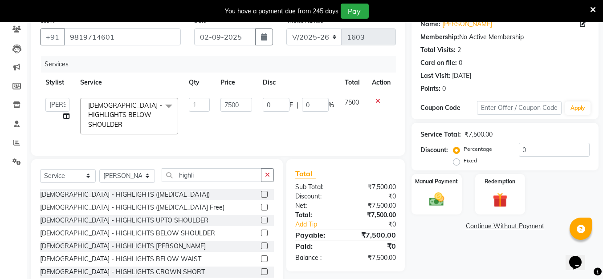
click at [165, 107] on span at bounding box center [169, 106] width 18 height 17
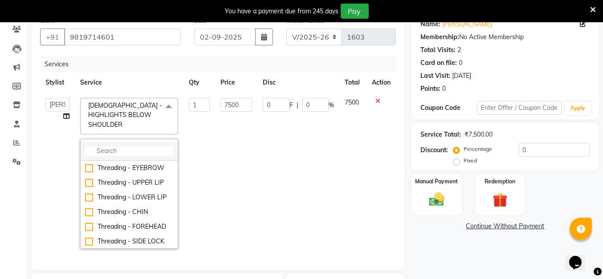
click at [145, 147] on input "multiselect-search" at bounding box center [129, 151] width 88 height 9
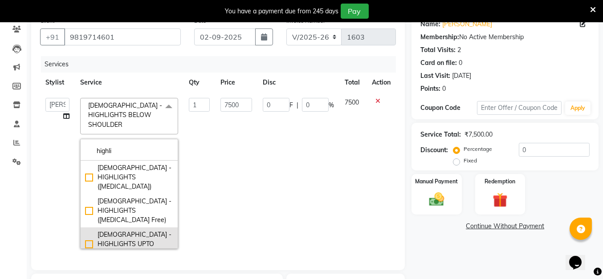
type input "highli"
click at [85, 230] on div "FEMALE - HIGHLIGHTS UPTO SHOULDER" at bounding box center [129, 244] width 88 height 28
checkbox input "true"
checkbox input "false"
click at [246, 159] on td "6800" at bounding box center [236, 174] width 42 height 162
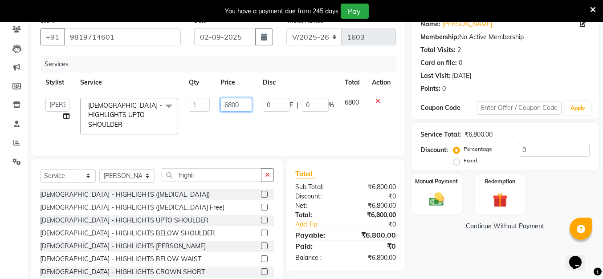
drag, startPoint x: 248, startPoint y: 106, endPoint x: 216, endPoint y: 106, distance: 31.6
click at [216, 106] on td "6800" at bounding box center [236, 116] width 42 height 47
type input "7500"
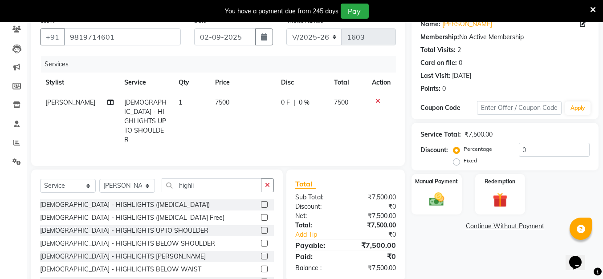
click at [220, 124] on td "7500" at bounding box center [243, 121] width 66 height 57
select select "32894"
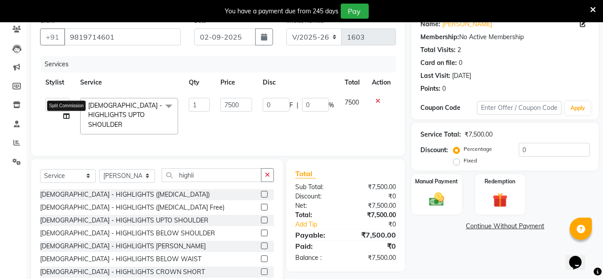
click at [65, 116] on icon at bounding box center [66, 116] width 6 height 6
select select "32894"
select select "32897"
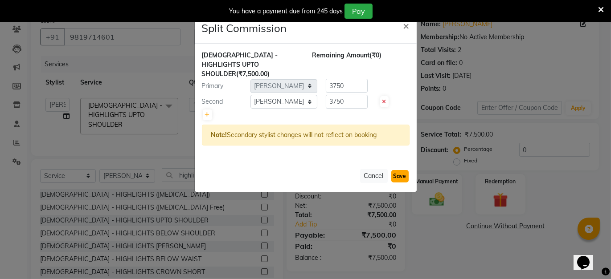
click at [396, 170] on button "Save" at bounding box center [399, 176] width 17 height 12
select select "Select"
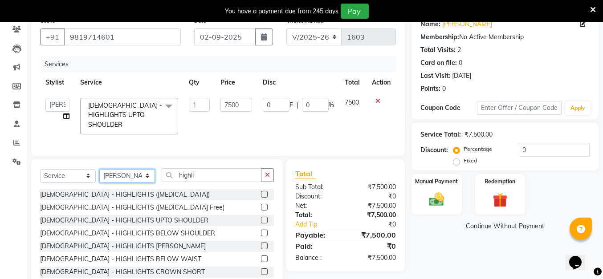
click at [121, 172] on select "Select Stylist Anita Das danish Kumkum Pasi Naseem Mansoori Nilam Bhanushali Ni…" at bounding box center [127, 176] width 56 height 14
select select "32897"
click at [99, 169] on select "Select Stylist Anita Das danish Kumkum Pasi Naseem Mansoori Nilam Bhanushali Ni…" at bounding box center [127, 176] width 56 height 14
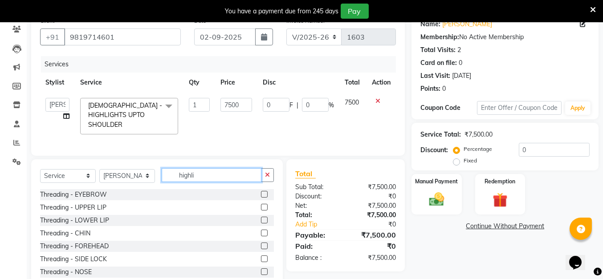
click at [211, 172] on input "highli" at bounding box center [212, 175] width 100 height 14
type input "h"
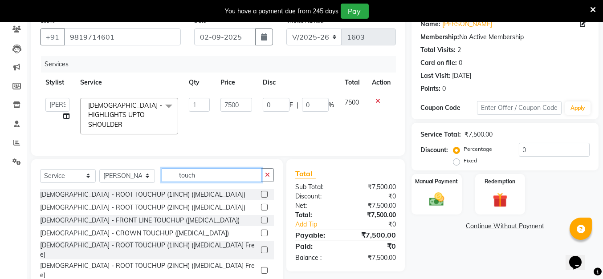
type input "touch"
click at [261, 247] on label at bounding box center [264, 250] width 7 height 7
click at [261, 248] on input "checkbox" at bounding box center [264, 251] width 6 height 6
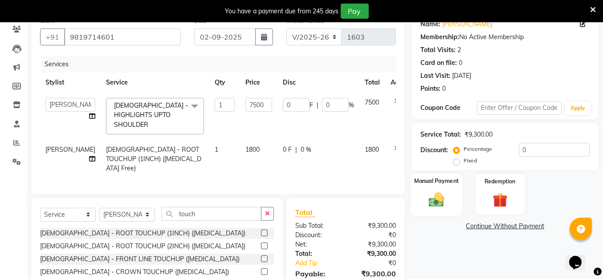
checkbox input "false"
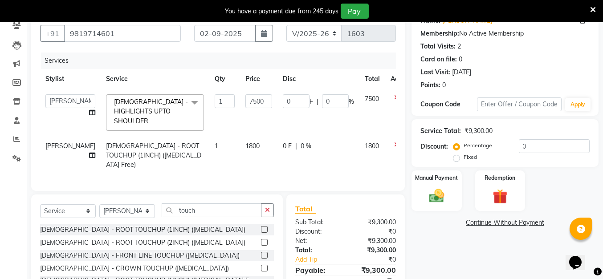
scroll to position [128, 0]
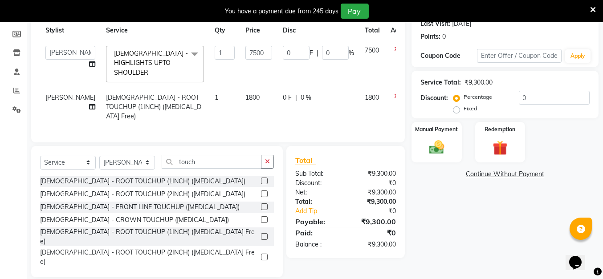
click at [318, 103] on td "0 F | 0 %" at bounding box center [319, 107] width 82 height 39
select select "32897"
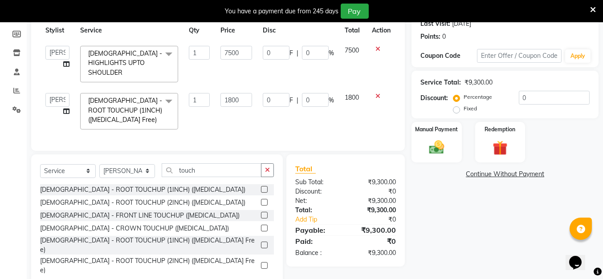
click at [341, 113] on td "1800" at bounding box center [354, 111] width 28 height 47
click at [341, 118] on td "1800" at bounding box center [354, 111] width 28 height 47
click at [304, 117] on td "0 F | 0 %" at bounding box center [299, 111] width 82 height 47
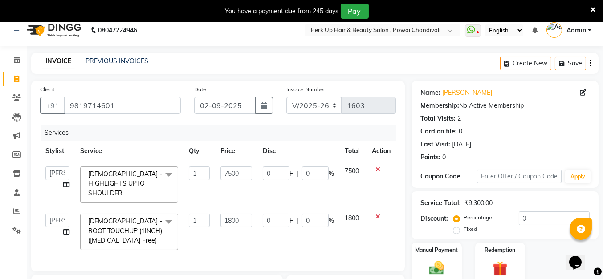
scroll to position [146, 0]
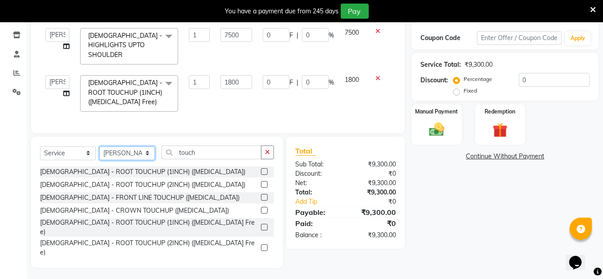
click at [138, 151] on select "Select Stylist Anita Das danish Kumkum Pasi Naseem Mansoori Nilam Bhanushali Ni…" at bounding box center [127, 154] width 56 height 14
select select "85272"
click at [99, 147] on select "Select Stylist Anita Das danish Kumkum Pasi Naseem Mansoori Nilam Bhanushali Ni…" at bounding box center [127, 154] width 56 height 14
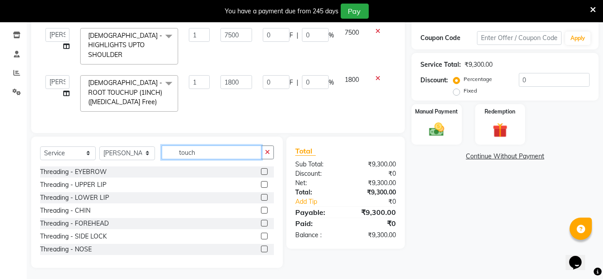
click at [219, 152] on input "touch" at bounding box center [212, 153] width 100 height 14
type input "t"
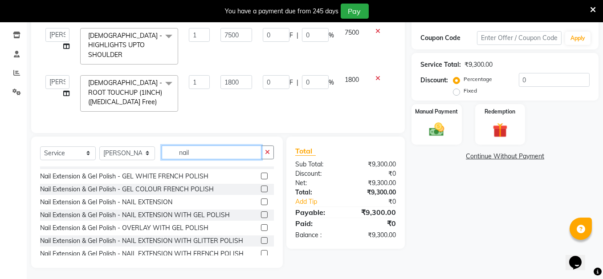
scroll to position [95, 0]
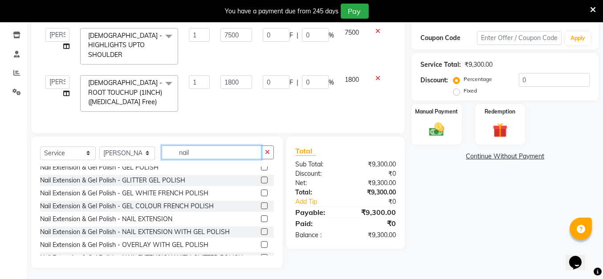
type input "nail"
click at [261, 230] on label at bounding box center [264, 232] width 7 height 7
click at [261, 230] on input "checkbox" at bounding box center [264, 233] width 6 height 6
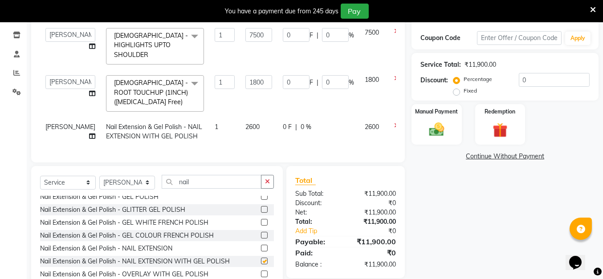
checkbox input "false"
click at [301, 123] on span "0 %" at bounding box center [306, 127] width 11 height 9
select select "85272"
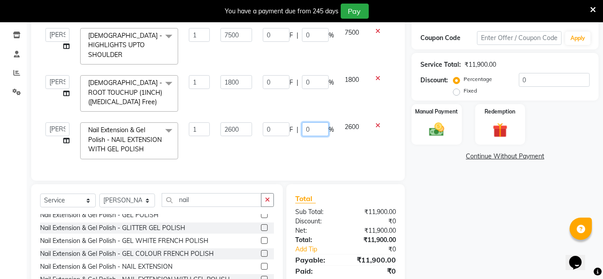
drag, startPoint x: 318, startPoint y: 121, endPoint x: 300, endPoint y: 123, distance: 18.0
click at [300, 123] on div "0 F | 0 %" at bounding box center [298, 130] width 71 height 14
type input "30"
click at [299, 138] on td "0 F | 30 %" at bounding box center [299, 140] width 82 height 47
select select "85272"
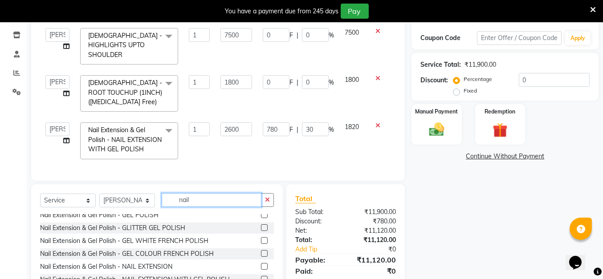
click at [216, 201] on input "nail" at bounding box center [212, 200] width 100 height 14
type input "n"
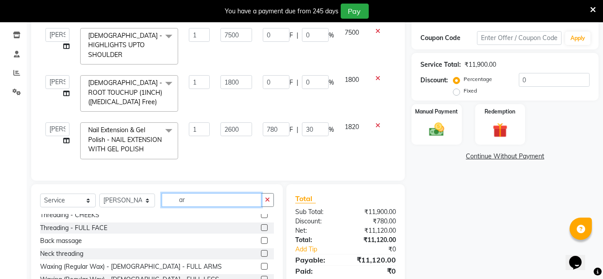
scroll to position [0, 0]
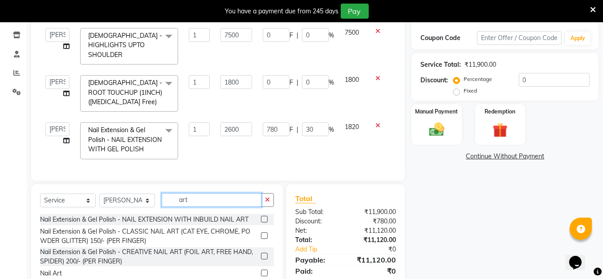
type input "art"
click at [263, 273] on label at bounding box center [264, 273] width 7 height 7
click at [263, 273] on input "checkbox" at bounding box center [264, 274] width 6 height 6
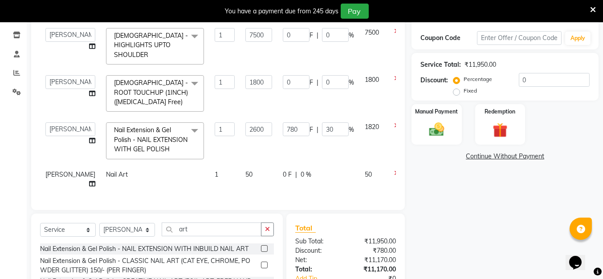
checkbox input "false"
click at [209, 165] on td "1" at bounding box center [224, 179] width 31 height 29
select select "85272"
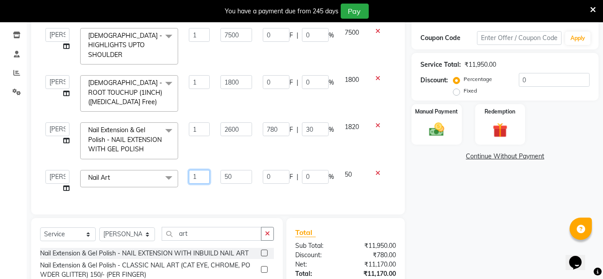
click at [208, 170] on input "1" at bounding box center [199, 177] width 21 height 14
type input "10"
click at [214, 169] on td "10" at bounding box center [200, 182] width 32 height 34
select select "85272"
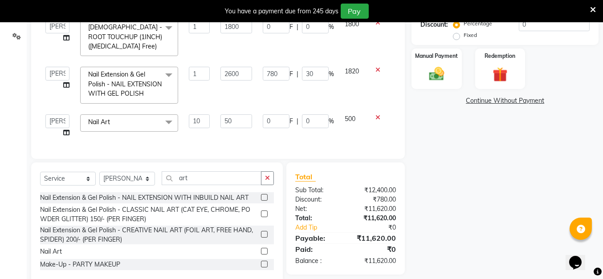
scroll to position [218, 0]
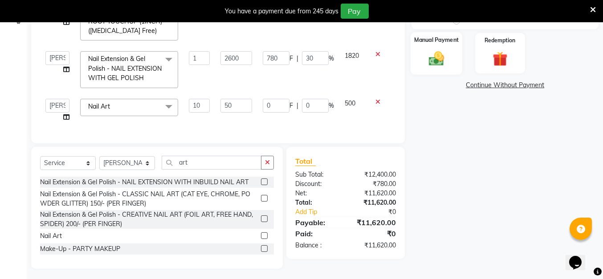
click at [430, 47] on div "Manual Payment" at bounding box center [437, 53] width 52 height 42
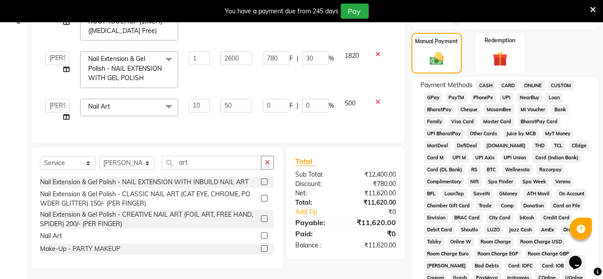
click at [485, 84] on span "CASH" at bounding box center [485, 86] width 19 height 10
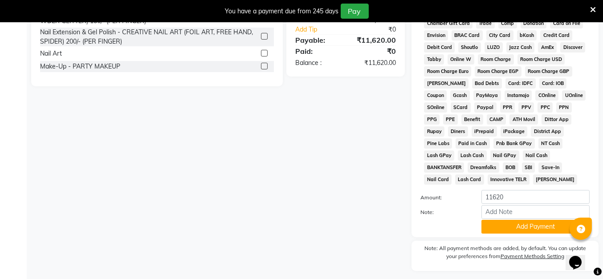
scroll to position [414, 0]
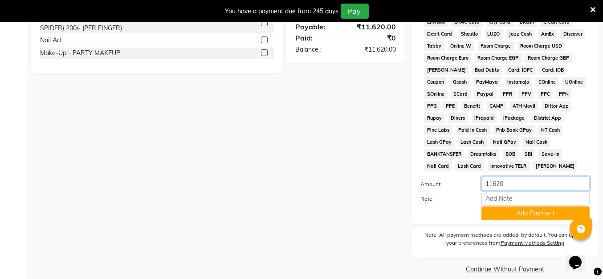
drag, startPoint x: 519, startPoint y: 179, endPoint x: 456, endPoint y: 176, distance: 63.3
click at [456, 177] on div "Amount: 11620" at bounding box center [505, 184] width 183 height 15
type input "5000"
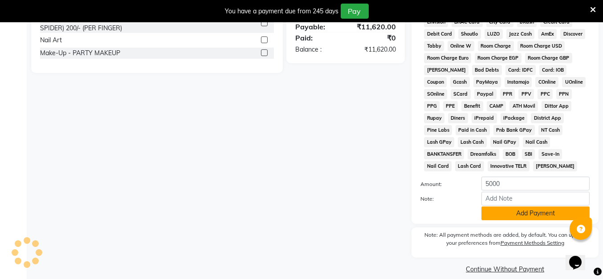
click at [525, 207] on button "Add Payment" at bounding box center [536, 214] width 108 height 14
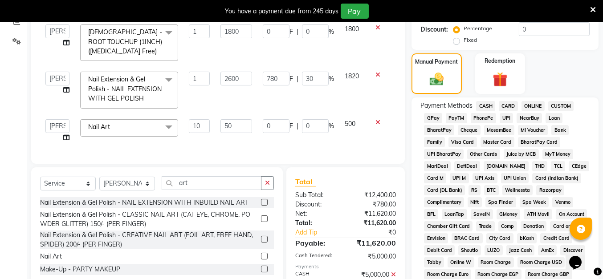
scroll to position [212, 0]
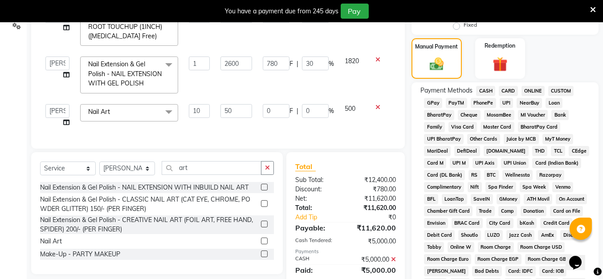
click at [509, 102] on span "UPI" at bounding box center [507, 103] width 14 height 10
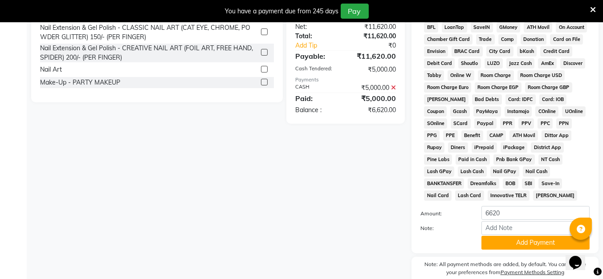
scroll to position [464, 0]
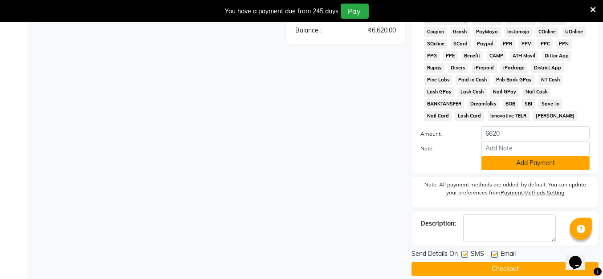
click at [525, 156] on button "Add Payment" at bounding box center [536, 163] width 108 height 14
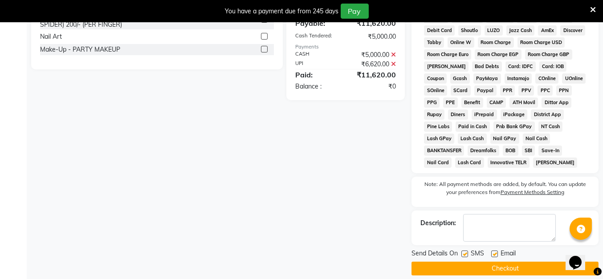
click at [494, 251] on label at bounding box center [495, 254] width 7 height 7
click at [494, 252] on input "checkbox" at bounding box center [495, 255] width 6 height 6
checkbox input "false"
click at [464, 251] on label at bounding box center [465, 254] width 7 height 7
click at [464, 252] on input "checkbox" at bounding box center [465, 255] width 6 height 6
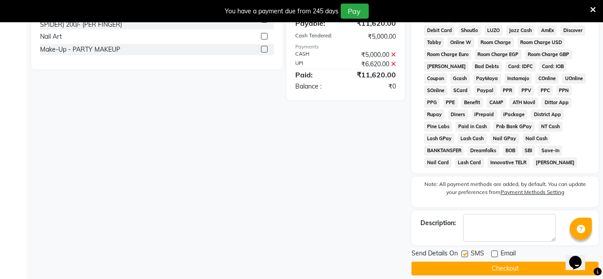
checkbox input "false"
click at [466, 262] on button "Checkout" at bounding box center [505, 269] width 187 height 14
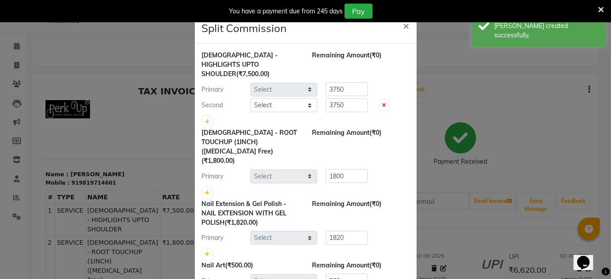
select select "32894"
select select "32897"
select select "85272"
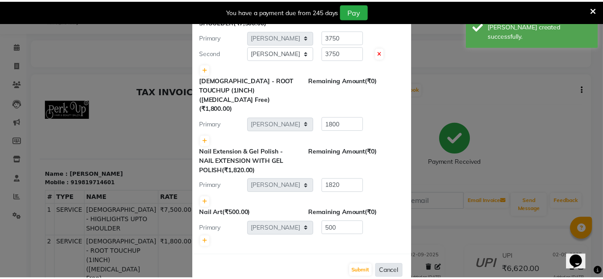
scroll to position [53, 0]
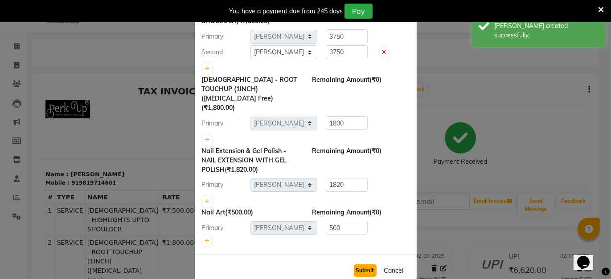
click at [366, 265] on button "Submit" at bounding box center [365, 271] width 23 height 12
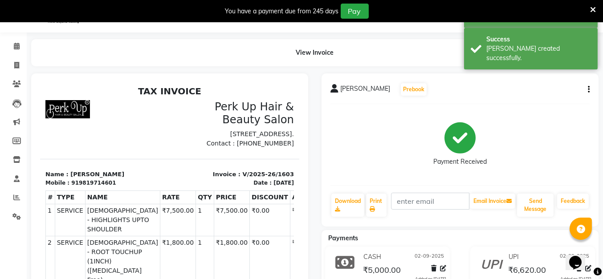
scroll to position [0, 0]
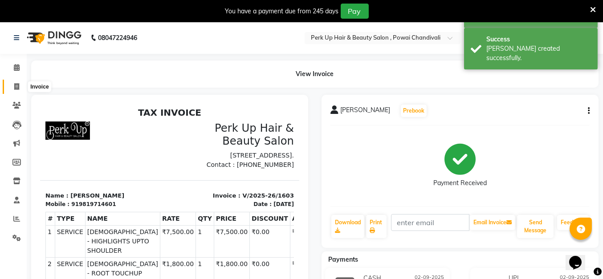
click at [18, 87] on icon at bounding box center [16, 86] width 5 height 7
select select "5131"
select select "service"
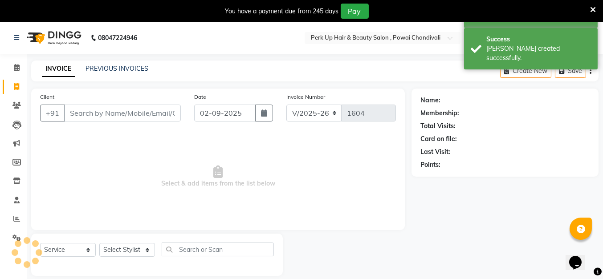
scroll to position [21, 0]
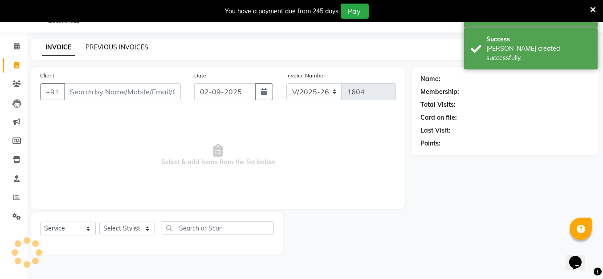
click at [116, 43] on link "PREVIOUS INVOICES" at bounding box center [117, 47] width 63 height 8
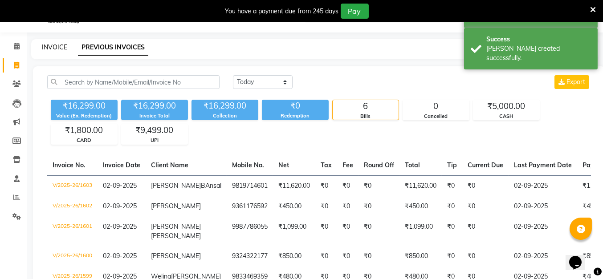
click at [61, 45] on link "INVOICE" at bounding box center [54, 47] width 25 height 8
select select "5131"
select select "service"
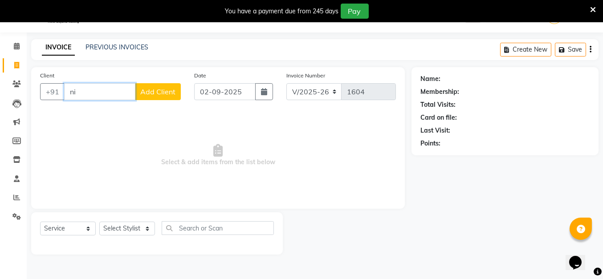
type input "n"
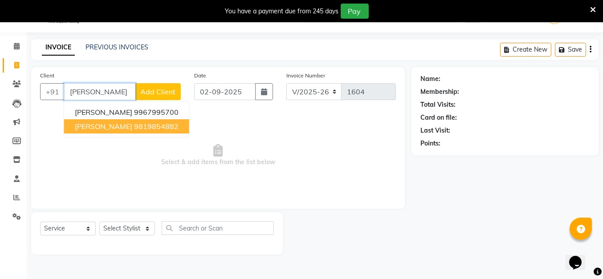
click at [144, 123] on ngb-highlight "9819854882" at bounding box center [156, 126] width 45 height 9
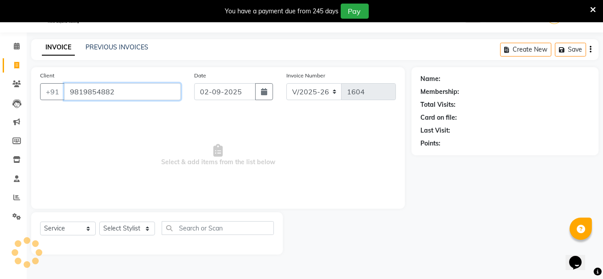
type input "9819854882"
select select "1: Object"
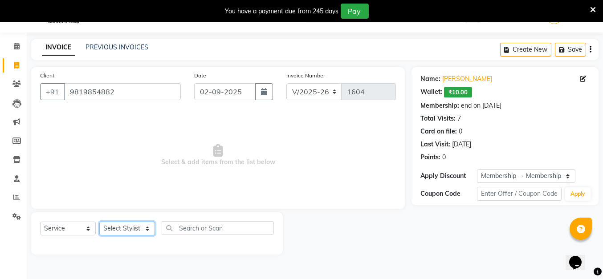
click at [123, 225] on select "Select Stylist Anita Das danish Kumkum Pasi Naseem Mansoori Nilam Bhanushali Ni…" at bounding box center [127, 229] width 56 height 14
select select "48932"
click at [99, 222] on select "Select Stylist Anita Das danish Kumkum Pasi Naseem Mansoori Nilam Bhanushali Ni…" at bounding box center [127, 229] width 56 height 14
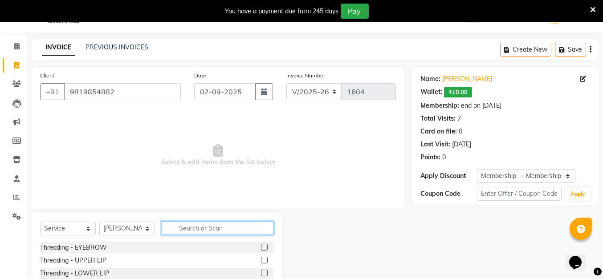
click at [189, 228] on input "text" at bounding box center [218, 229] width 112 height 14
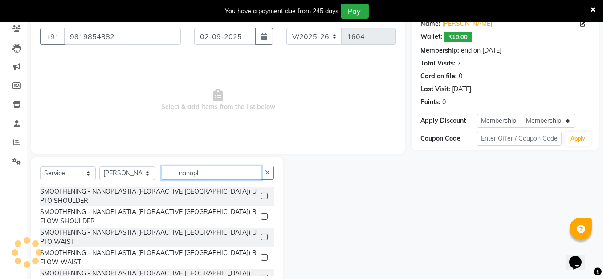
scroll to position [99, 0]
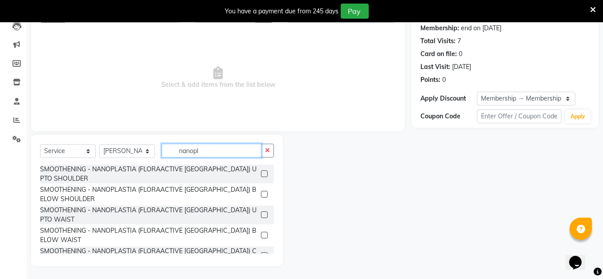
type input "nanopl"
click at [261, 194] on label at bounding box center [264, 194] width 7 height 7
click at [261, 194] on input "checkbox" at bounding box center [264, 195] width 6 height 6
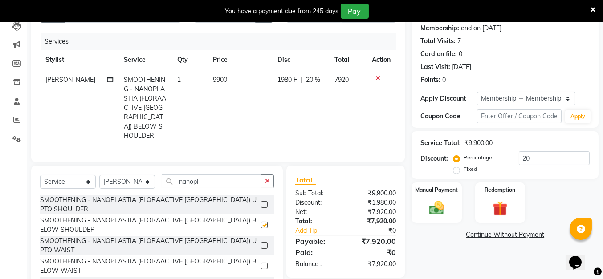
checkbox input "false"
click at [218, 80] on span "9900" at bounding box center [220, 80] width 14 height 8
select select "48932"
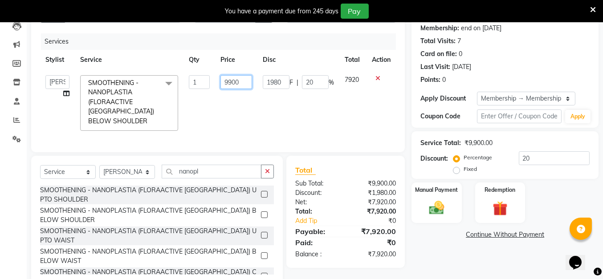
drag, startPoint x: 242, startPoint y: 80, endPoint x: 206, endPoint y: 82, distance: 36.2
click at [206, 82] on tr "Anita Das danish Kumkum Pasi Naseem Mansoori Nilam Bhanushali Nizam Shaikh Raju…" at bounding box center [218, 103] width 356 height 66
type input "10000"
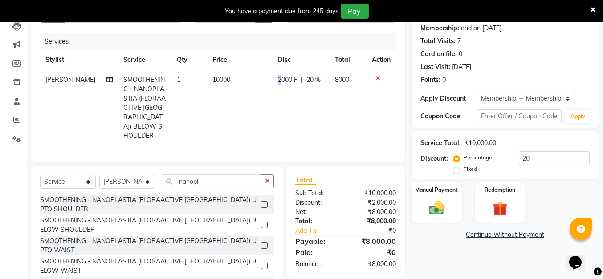
click at [277, 114] on td "2000 F | 20 %" at bounding box center [301, 108] width 57 height 76
select select "48932"
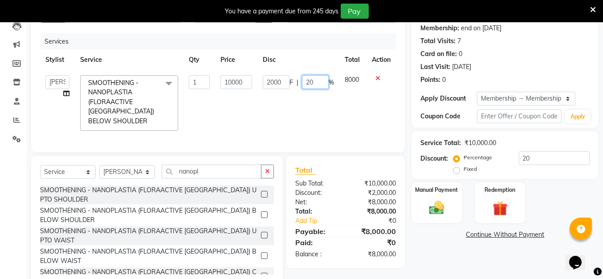
drag, startPoint x: 316, startPoint y: 86, endPoint x: 303, endPoint y: 84, distance: 12.7
click at [303, 84] on input "20" at bounding box center [315, 82] width 27 height 14
type input "0"
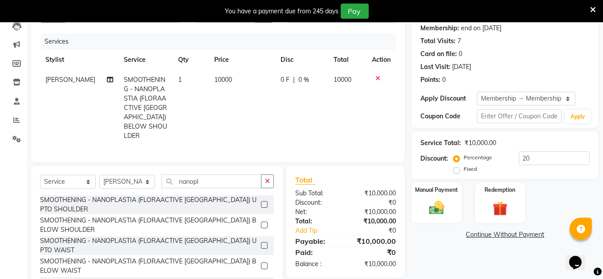
click at [267, 103] on tr "Sameer Balwar SMOOTHENING - NANOPLASTIA (FLORAACTIVE BRAZIL) BELOW SHOULDER 1 1…" at bounding box center [218, 108] width 356 height 76
click at [131, 181] on select "Select Stylist Anita Das danish Kumkum Pasi Naseem Mansoori Nilam Bhanushali Ni…" at bounding box center [127, 182] width 56 height 14
select select "32896"
click at [99, 175] on select "Select Stylist Anita Das danish Kumkum Pasi Naseem Mansoori Nilam Bhanushali Ni…" at bounding box center [127, 182] width 56 height 14
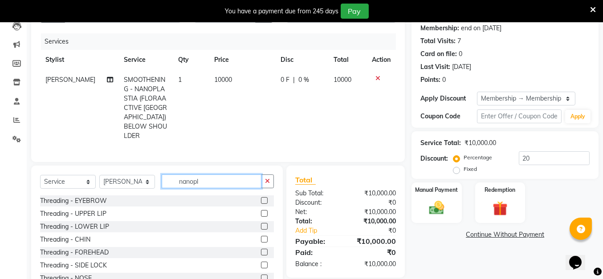
drag, startPoint x: 213, startPoint y: 181, endPoint x: 219, endPoint y: 180, distance: 6.5
click at [215, 181] on input "nanopl" at bounding box center [212, 182] width 100 height 14
type input "n"
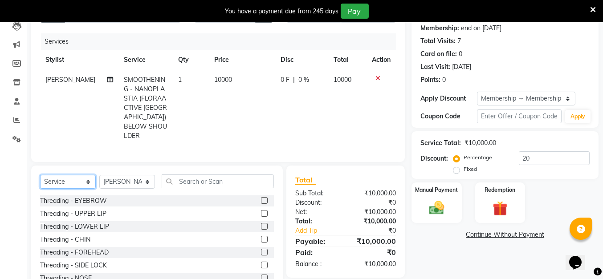
click at [80, 176] on select "Select Service Product Membership Package Voucher Prepaid Gift Card" at bounding box center [68, 182] width 56 height 14
select select "product"
click at [40, 175] on select "Select Service Product Membership Package Voucher Prepaid Gift Card" at bounding box center [68, 182] width 56 height 14
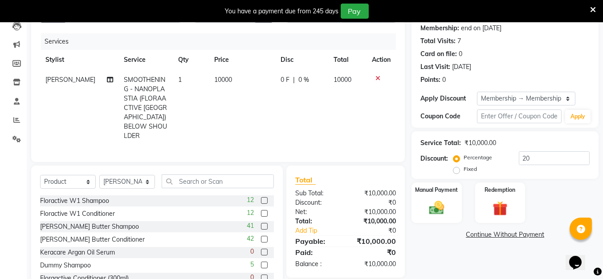
click at [261, 198] on label at bounding box center [264, 200] width 7 height 7
click at [261, 198] on input "checkbox" at bounding box center [264, 201] width 6 height 6
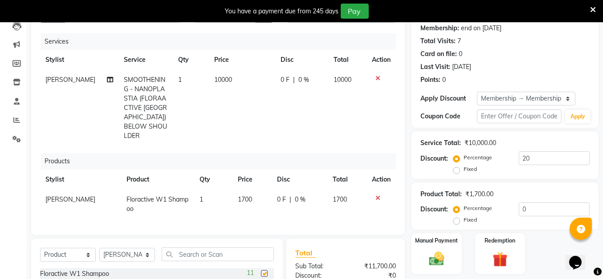
checkbox input "false"
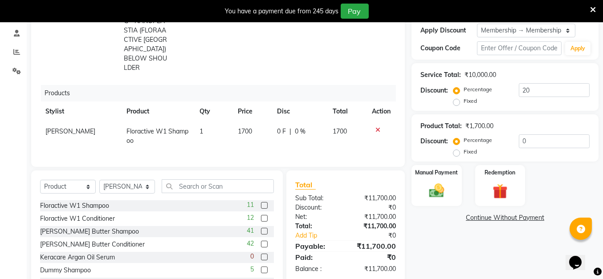
scroll to position [201, 0]
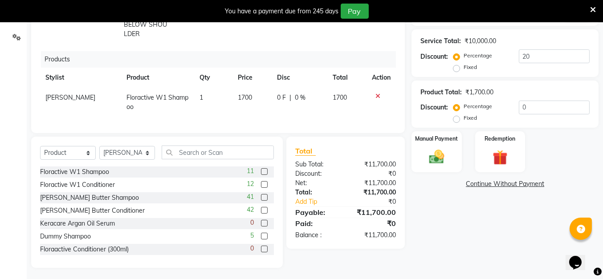
click at [261, 181] on label at bounding box center [264, 184] width 7 height 7
click at [261, 182] on input "checkbox" at bounding box center [264, 185] width 6 height 6
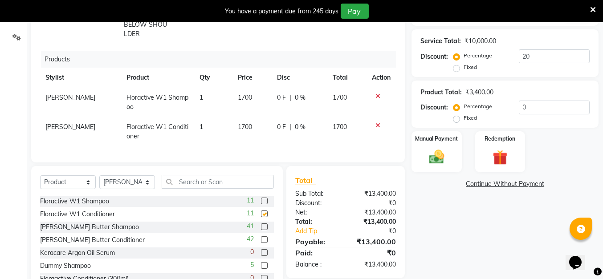
checkbox input "false"
click at [443, 158] on img at bounding box center [436, 157] width 25 height 18
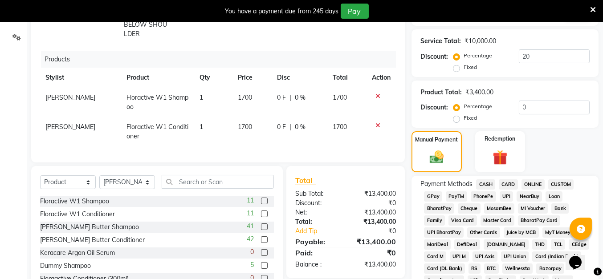
click at [488, 185] on span "CASH" at bounding box center [485, 185] width 19 height 10
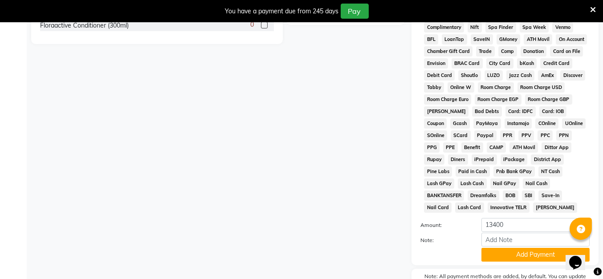
scroll to position [477, 0]
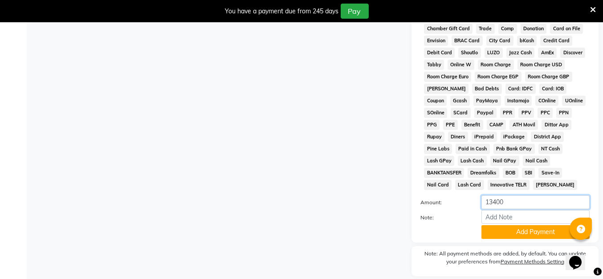
drag, startPoint x: 494, startPoint y: 194, endPoint x: 476, endPoint y: 193, distance: 17.8
click at [475, 196] on div "13400" at bounding box center [536, 203] width 122 height 14
type input "3000"
click at [529, 226] on button "Add Payment" at bounding box center [536, 233] width 108 height 14
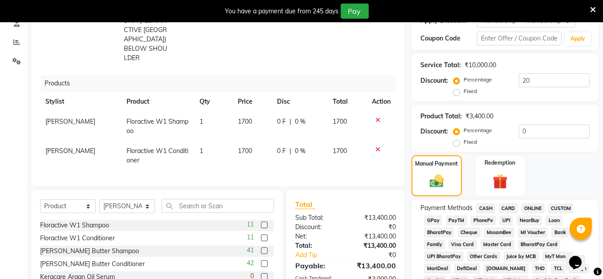
scroll to position [184, 0]
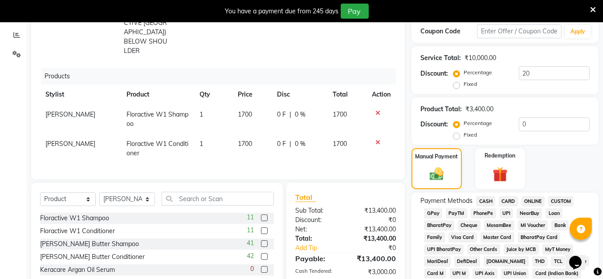
click at [509, 213] on span "UPI" at bounding box center [507, 214] width 14 height 10
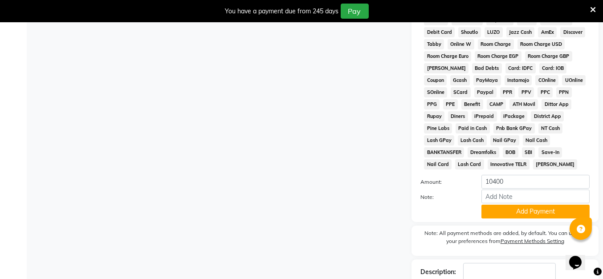
scroll to position [503, 0]
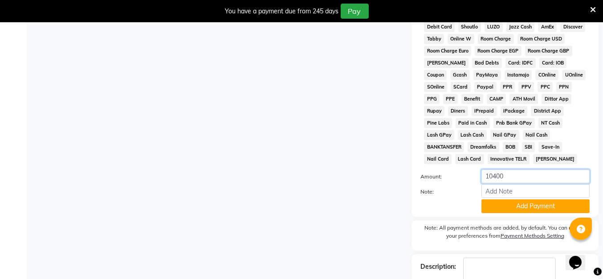
drag, startPoint x: 518, startPoint y: 170, endPoint x: 478, endPoint y: 171, distance: 39.7
click at [479, 170] on div "10400" at bounding box center [536, 177] width 122 height 14
type input "7000"
click at [540, 200] on button "Add Payment" at bounding box center [536, 207] width 108 height 14
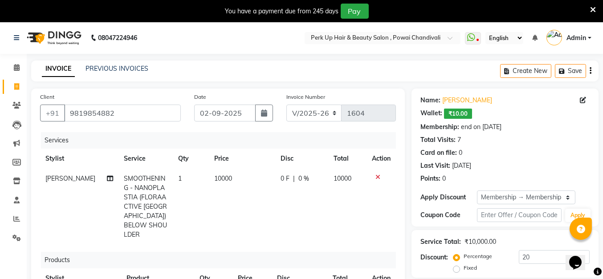
scroll to position [499, 0]
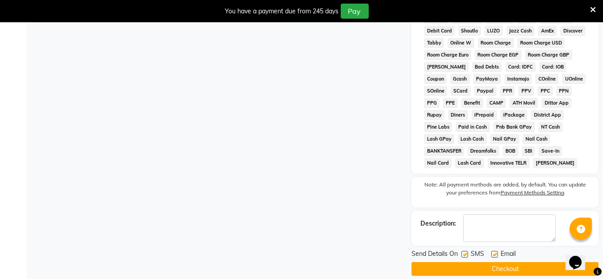
click at [512, 263] on button "Checkout" at bounding box center [505, 270] width 187 height 14
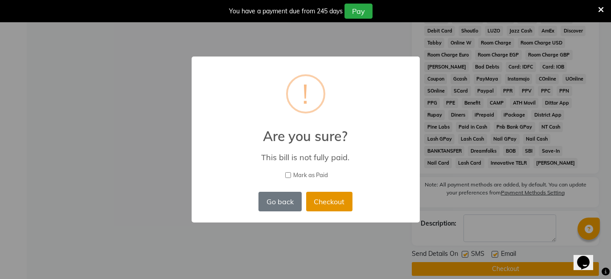
click at [328, 201] on button "Checkout" at bounding box center [329, 202] width 46 height 20
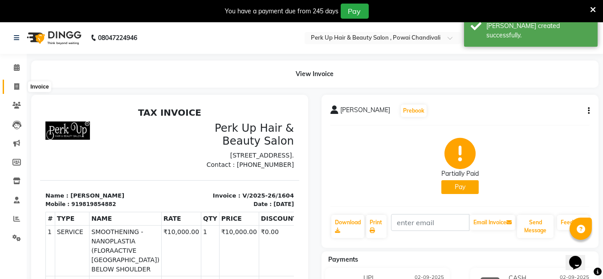
click at [16, 85] on icon at bounding box center [16, 86] width 5 height 7
select select "5131"
select select "service"
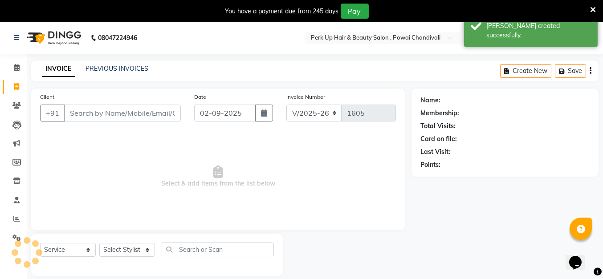
scroll to position [21, 0]
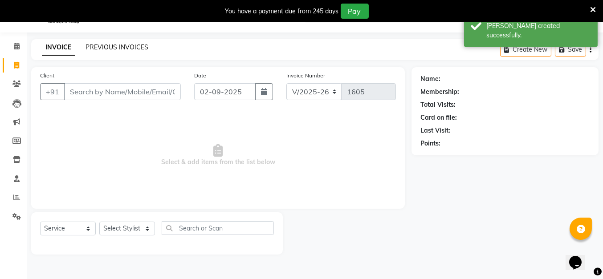
click at [125, 46] on link "PREVIOUS INVOICES" at bounding box center [117, 47] width 63 height 8
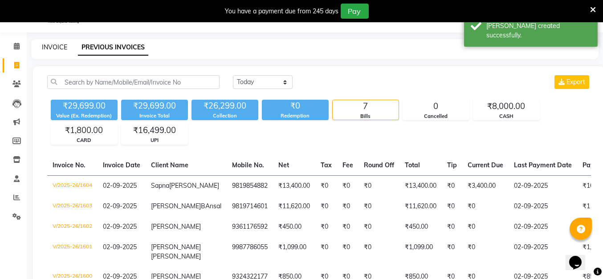
click at [51, 45] on link "INVOICE" at bounding box center [54, 47] width 25 height 8
select select "5131"
select select "service"
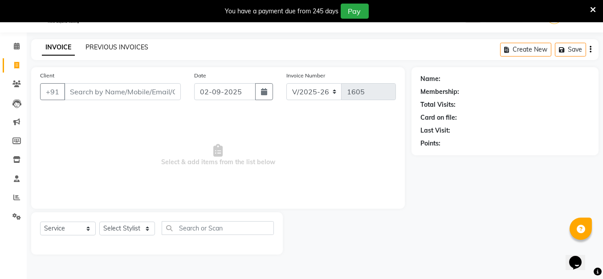
click at [125, 45] on link "PREVIOUS INVOICES" at bounding box center [117, 47] width 63 height 8
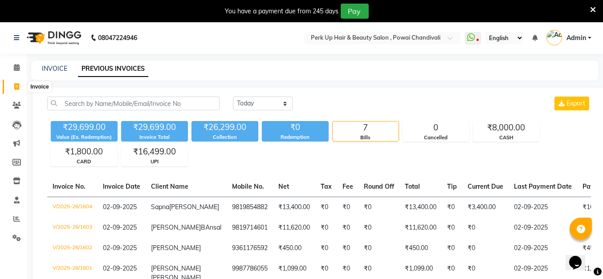
click at [15, 87] on icon at bounding box center [16, 86] width 5 height 7
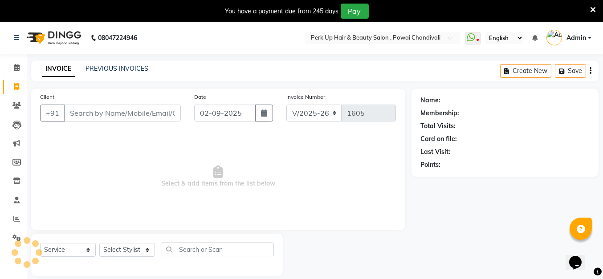
scroll to position [21, 0]
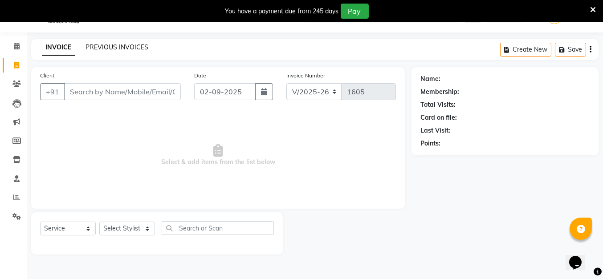
click at [100, 45] on link "PREVIOUS INVOICES" at bounding box center [117, 47] width 63 height 8
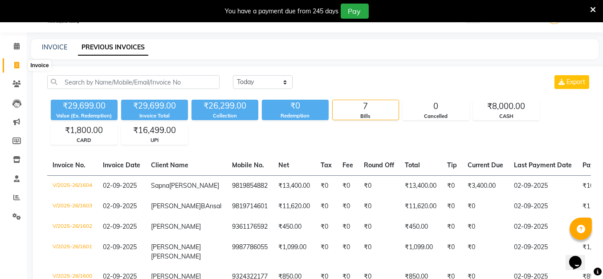
click at [17, 66] on icon at bounding box center [16, 65] width 5 height 7
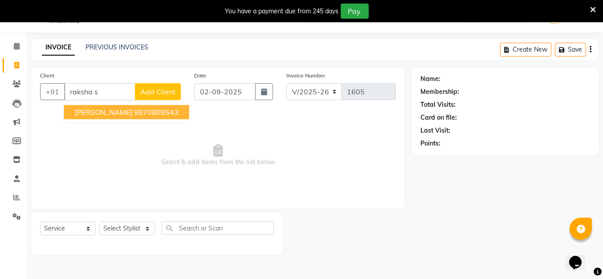
click at [134, 108] on ngb-highlight "9870808543" at bounding box center [156, 112] width 45 height 9
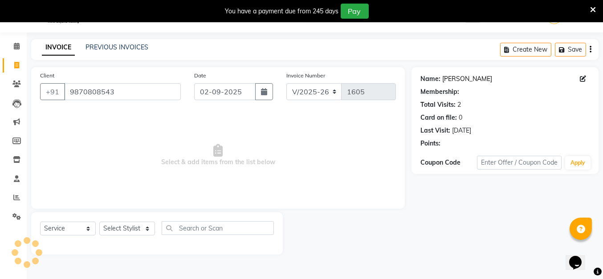
click at [470, 78] on link "[PERSON_NAME]" at bounding box center [468, 78] width 50 height 9
click at [15, 66] on icon at bounding box center [16, 65] width 5 height 7
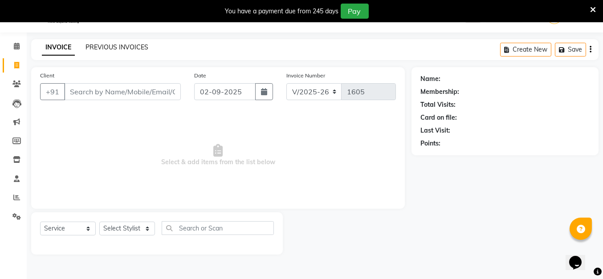
click at [91, 44] on link "PREVIOUS INVOICES" at bounding box center [117, 47] width 63 height 8
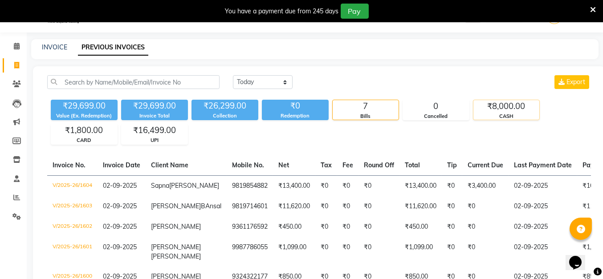
click at [508, 103] on div "₹8,000.00" at bounding box center [507, 106] width 66 height 12
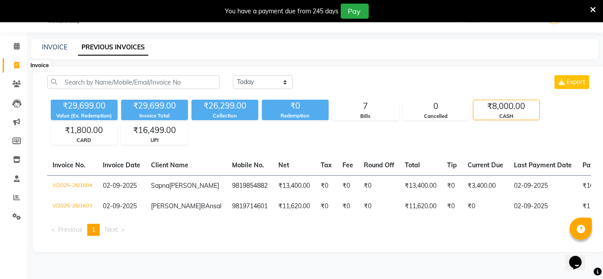
click at [23, 63] on span at bounding box center [17, 66] width 16 height 10
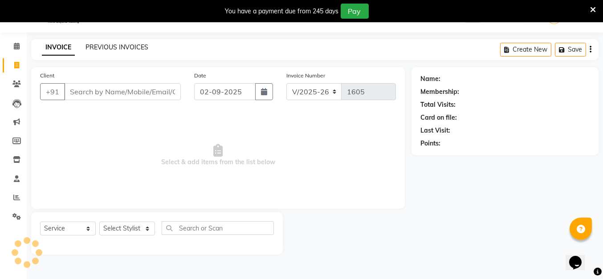
click at [131, 46] on link "PREVIOUS INVOICES" at bounding box center [117, 47] width 63 height 8
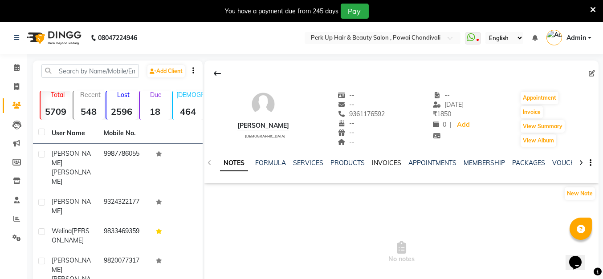
click at [386, 162] on link "INVOICES" at bounding box center [386, 163] width 29 height 8
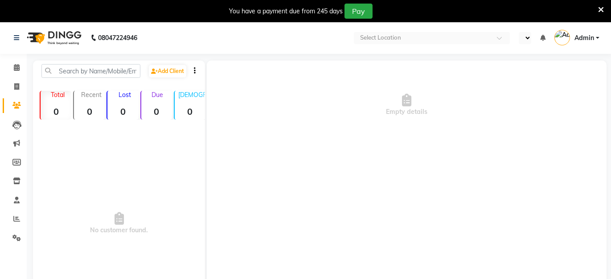
select select "en"
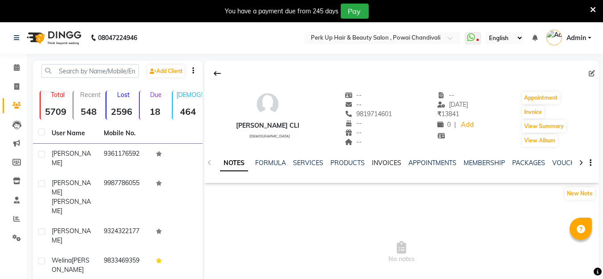
click at [383, 159] on link "INVOICES" at bounding box center [386, 163] width 29 height 8
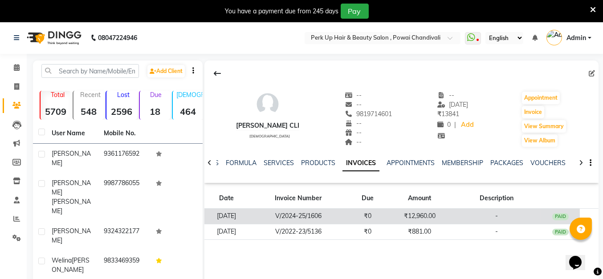
click at [403, 218] on td "₹12,960.00" at bounding box center [420, 217] width 65 height 16
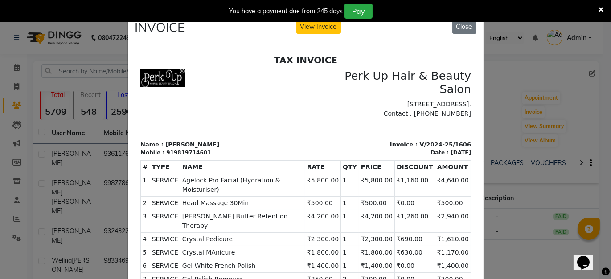
scroll to position [7, 0]
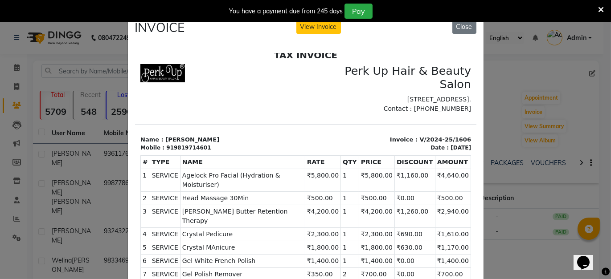
drag, startPoint x: 465, startPoint y: 229, endPoint x: 611, endPoint y: 312, distance: 167.9
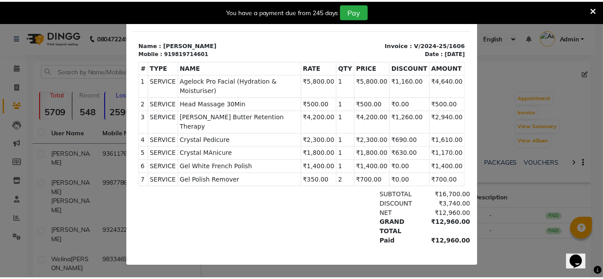
scroll to position [102, 0]
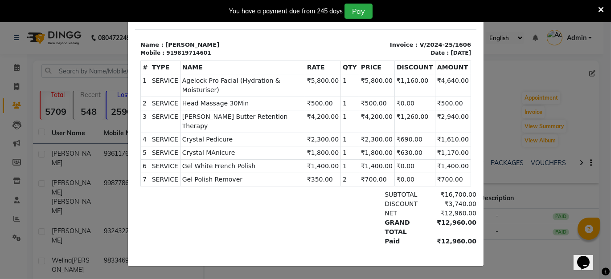
click at [517, 263] on ngb-modal-window "INVOICE View Invoice Close" at bounding box center [305, 139] width 611 height 279
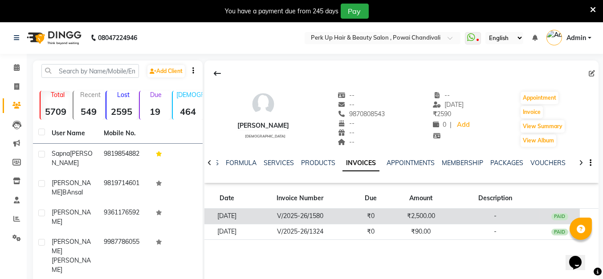
click at [424, 209] on td "₹2,500.00" at bounding box center [421, 217] width 60 height 16
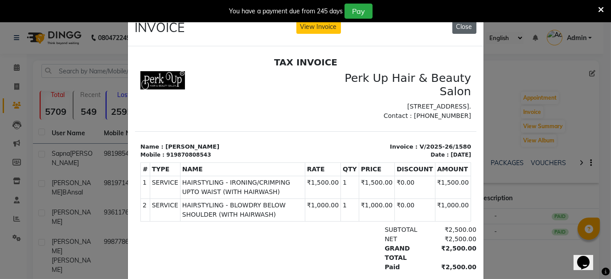
click at [456, 27] on button "Close" at bounding box center [464, 27] width 24 height 14
